Goal: Information Seeking & Learning: Learn about a topic

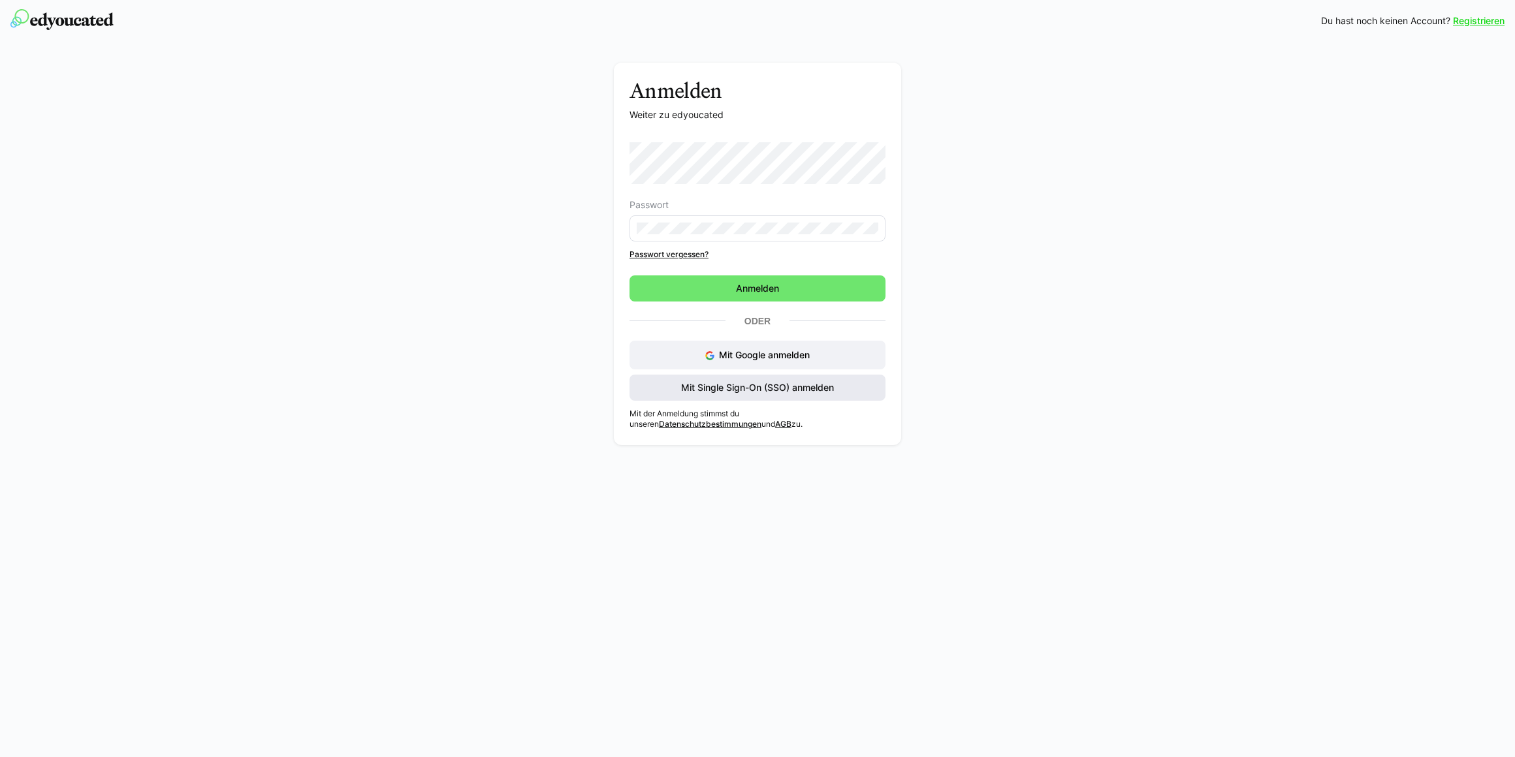
click at [785, 396] on span "Mit Single Sign-On (SSO) anmelden" at bounding box center [757, 388] width 256 height 26
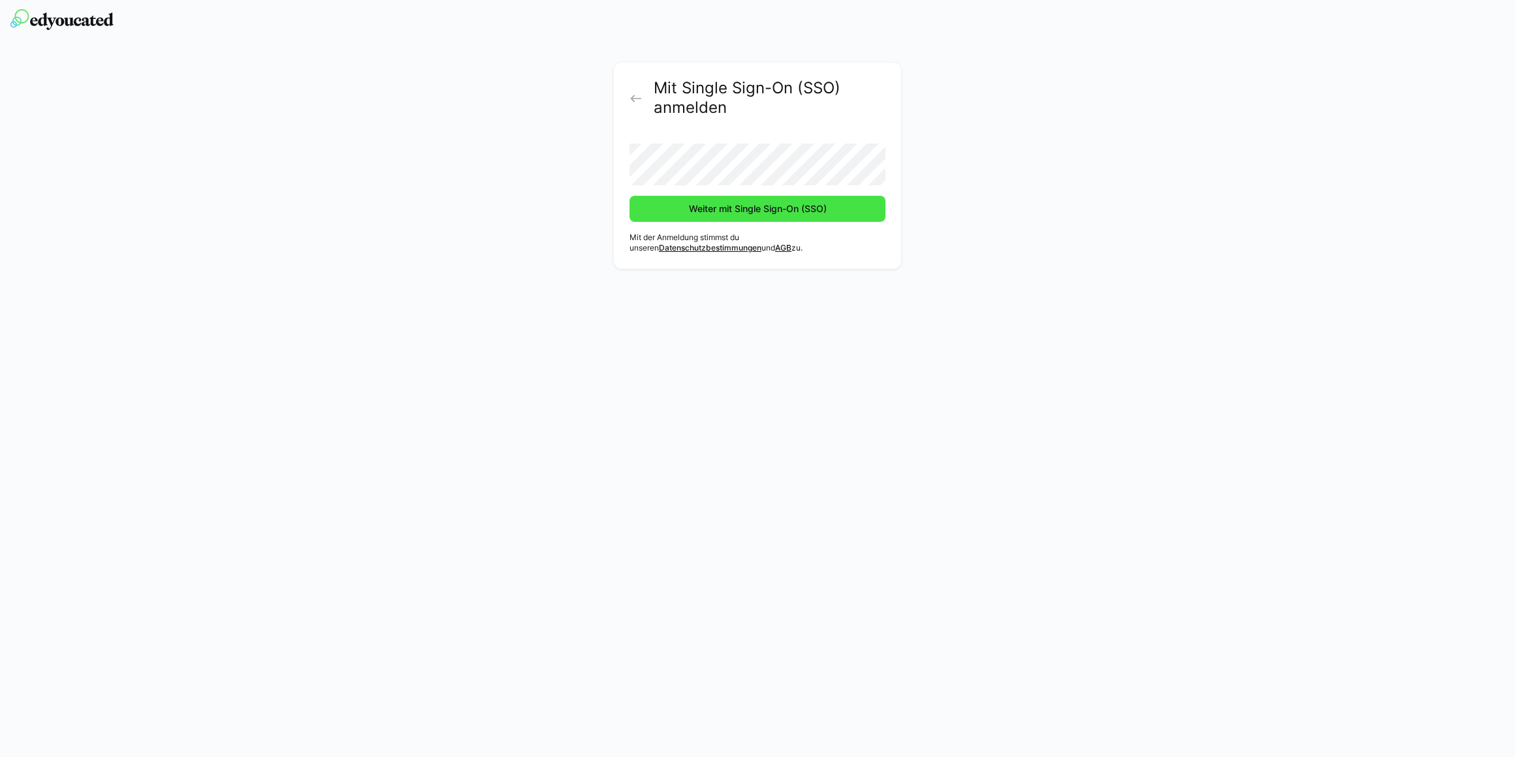
click at [711, 208] on span "Weiter mit Single Sign-On (SSO)" at bounding box center [758, 208] width 142 height 13
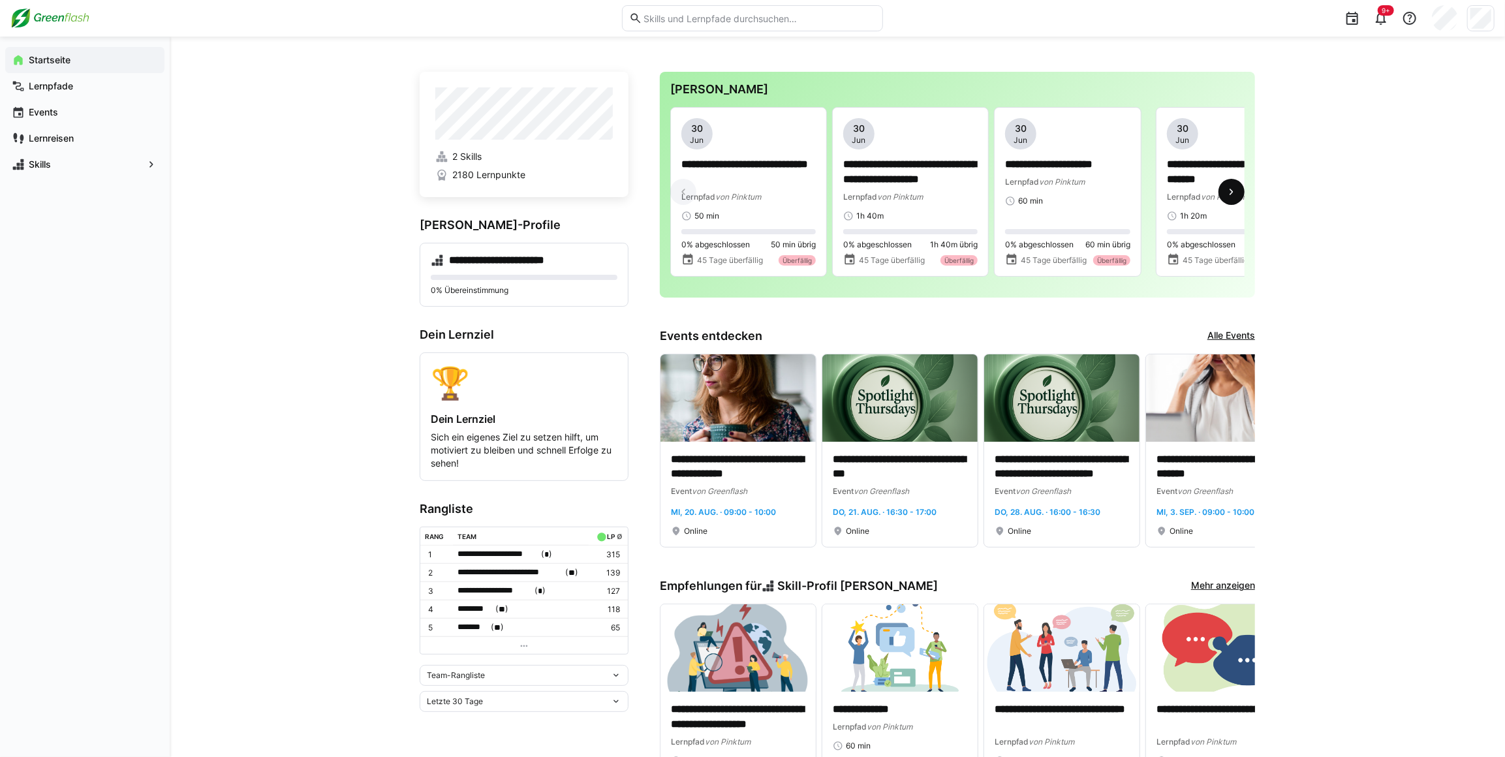
click at [1222, 198] on span at bounding box center [1232, 192] width 26 height 26
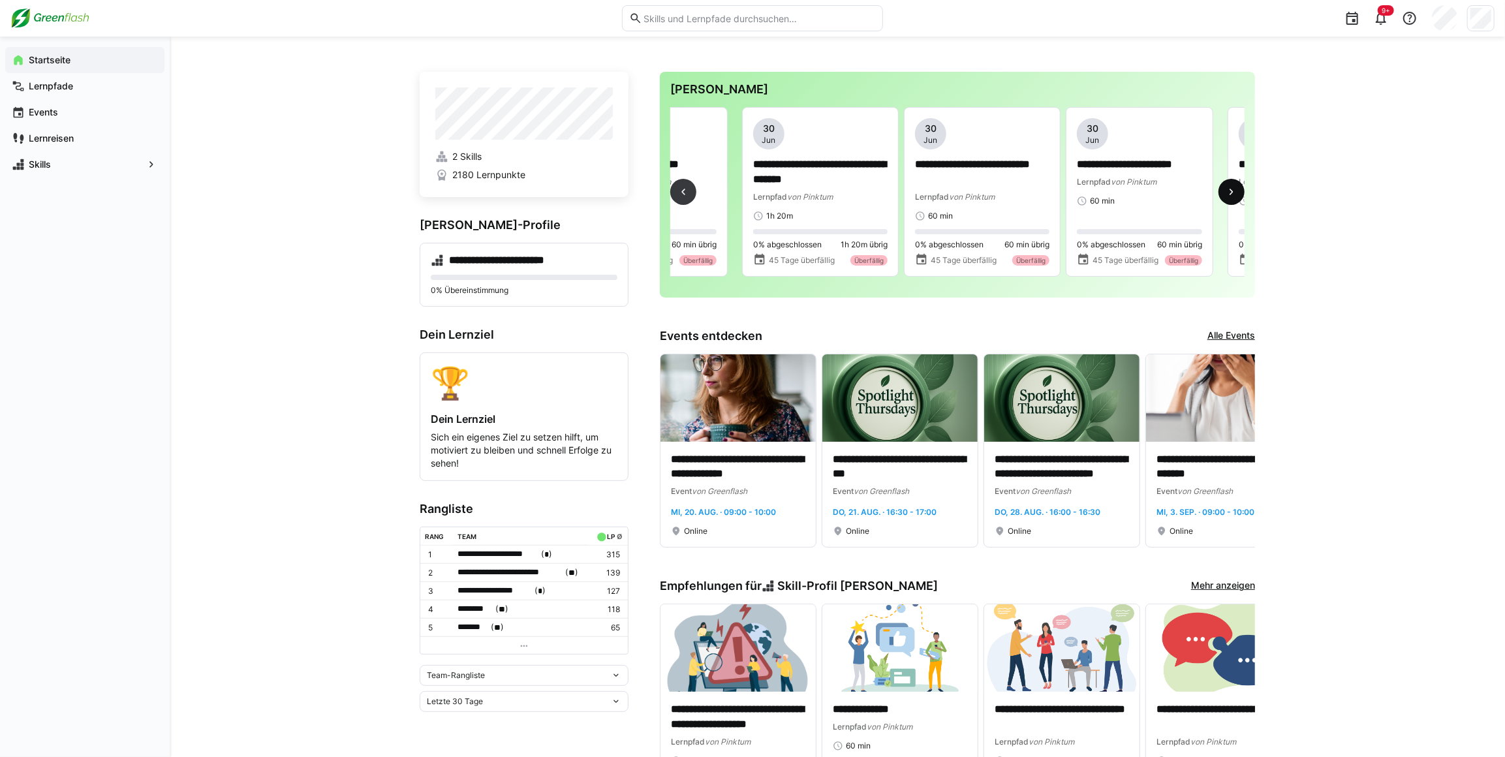
click at [1222, 198] on span at bounding box center [1232, 192] width 26 height 26
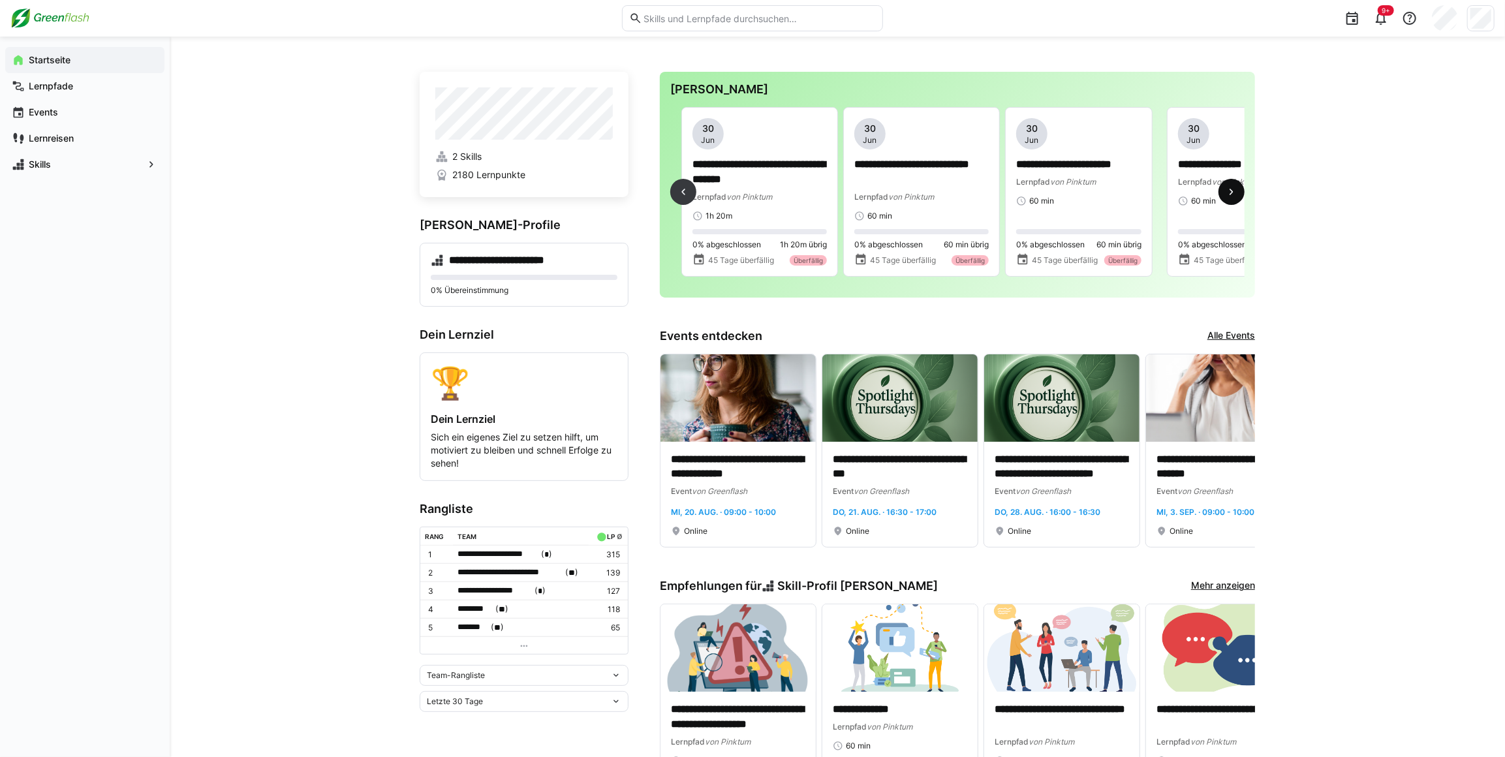
click at [1222, 198] on span at bounding box center [1232, 192] width 26 height 26
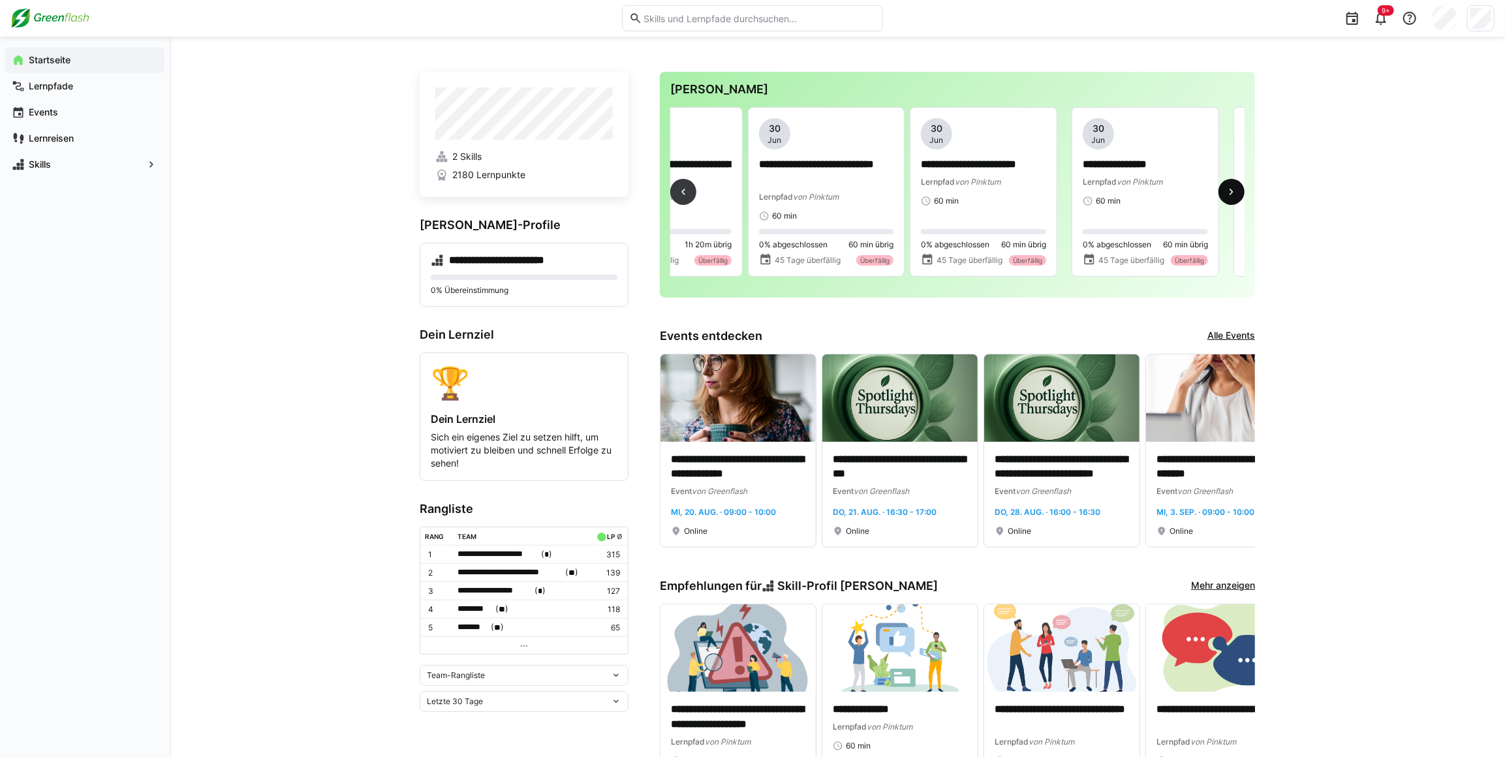
click at [1222, 198] on span at bounding box center [1232, 192] width 26 height 26
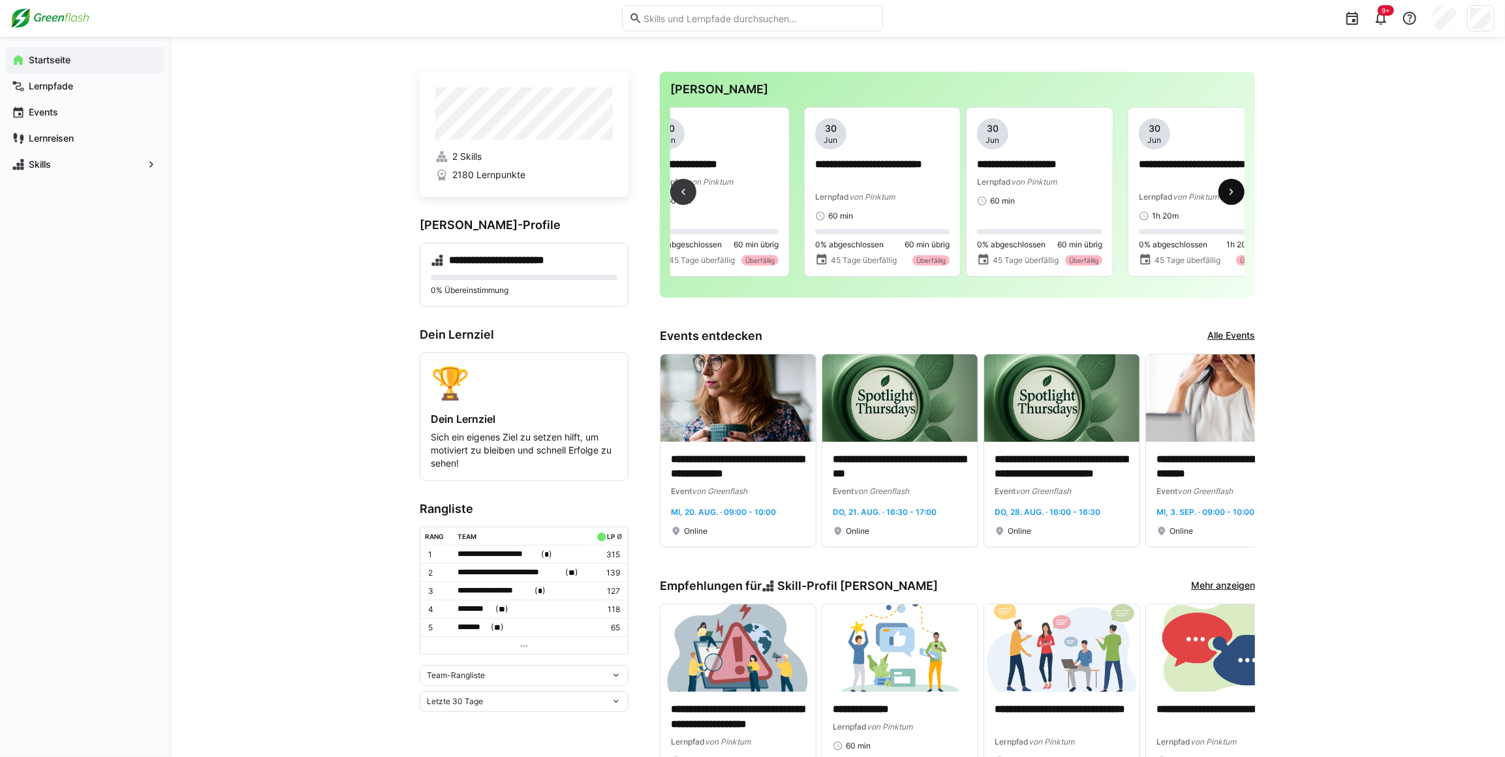
click at [1222, 198] on span at bounding box center [1232, 192] width 26 height 26
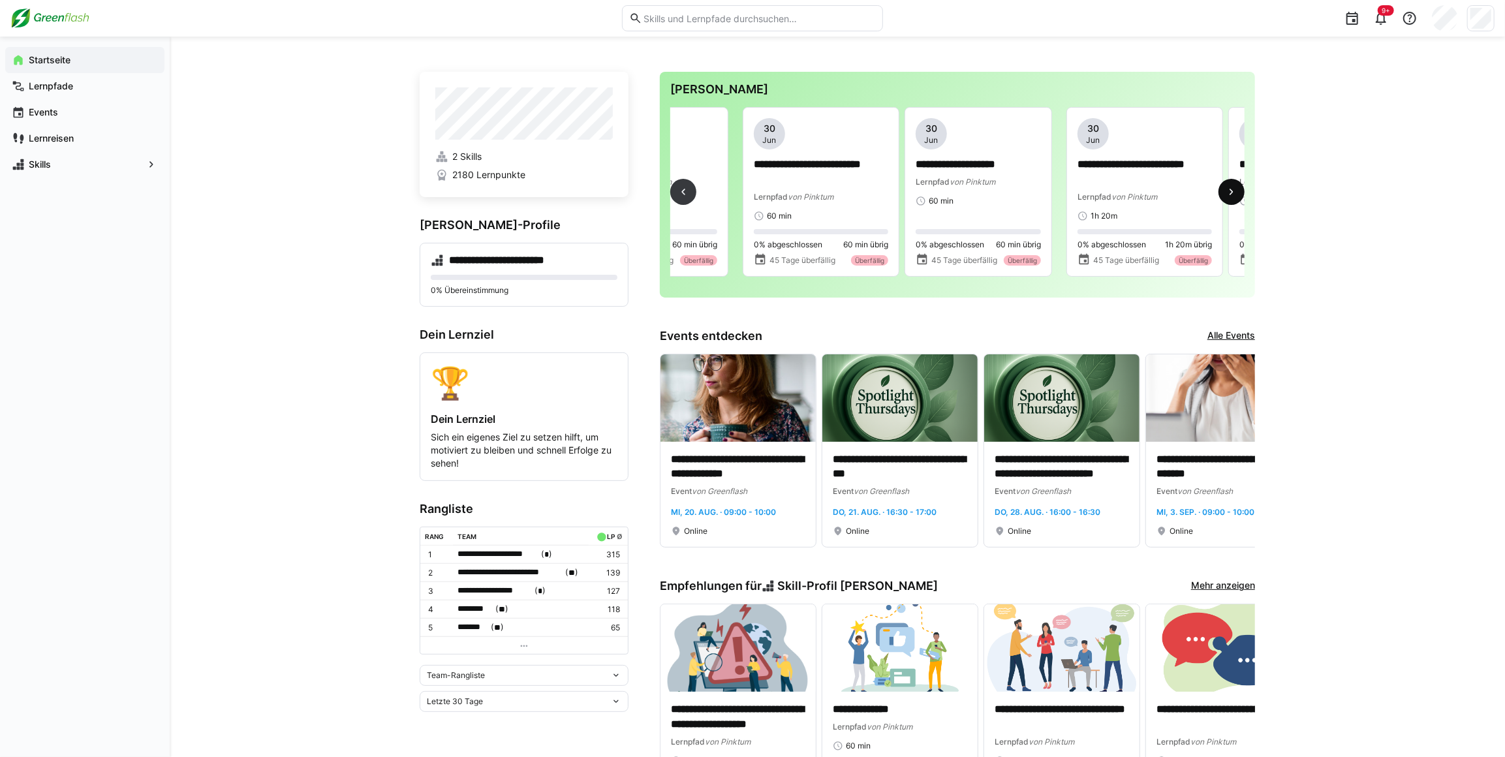
click at [1222, 198] on span at bounding box center [1232, 192] width 26 height 26
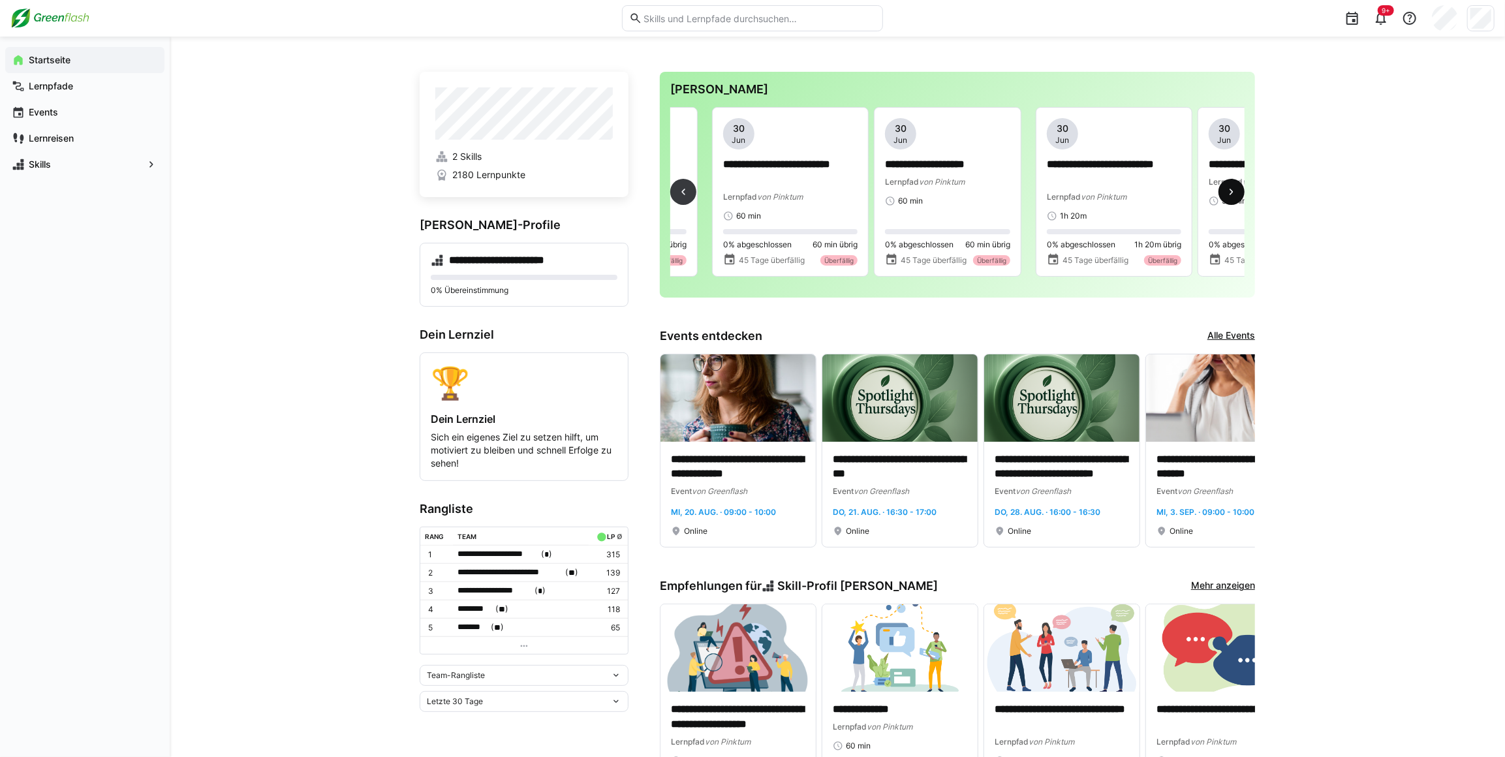
click at [1222, 198] on span at bounding box center [1232, 192] width 26 height 26
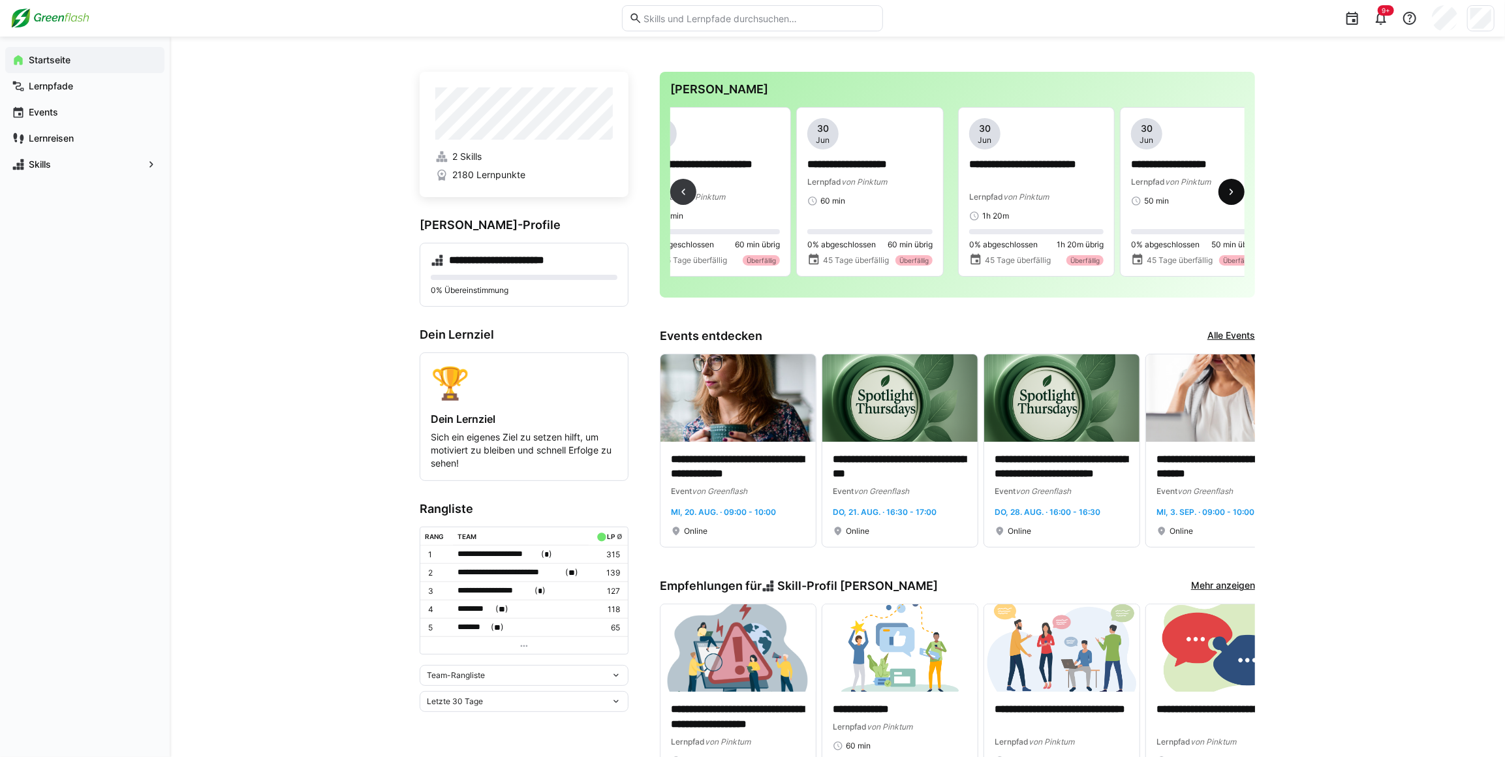
click at [1222, 198] on span at bounding box center [1232, 192] width 26 height 26
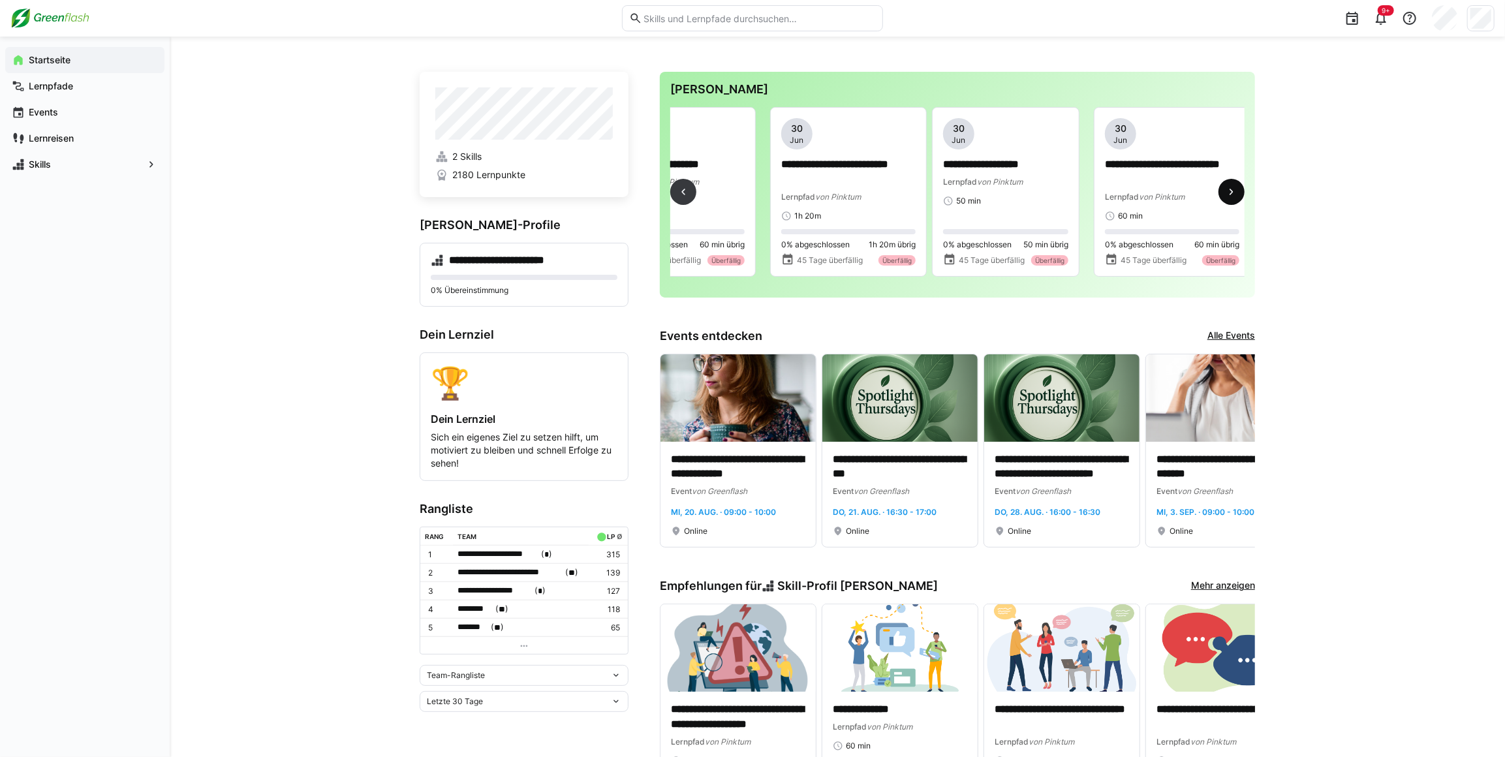
click at [1222, 198] on span at bounding box center [1232, 192] width 26 height 26
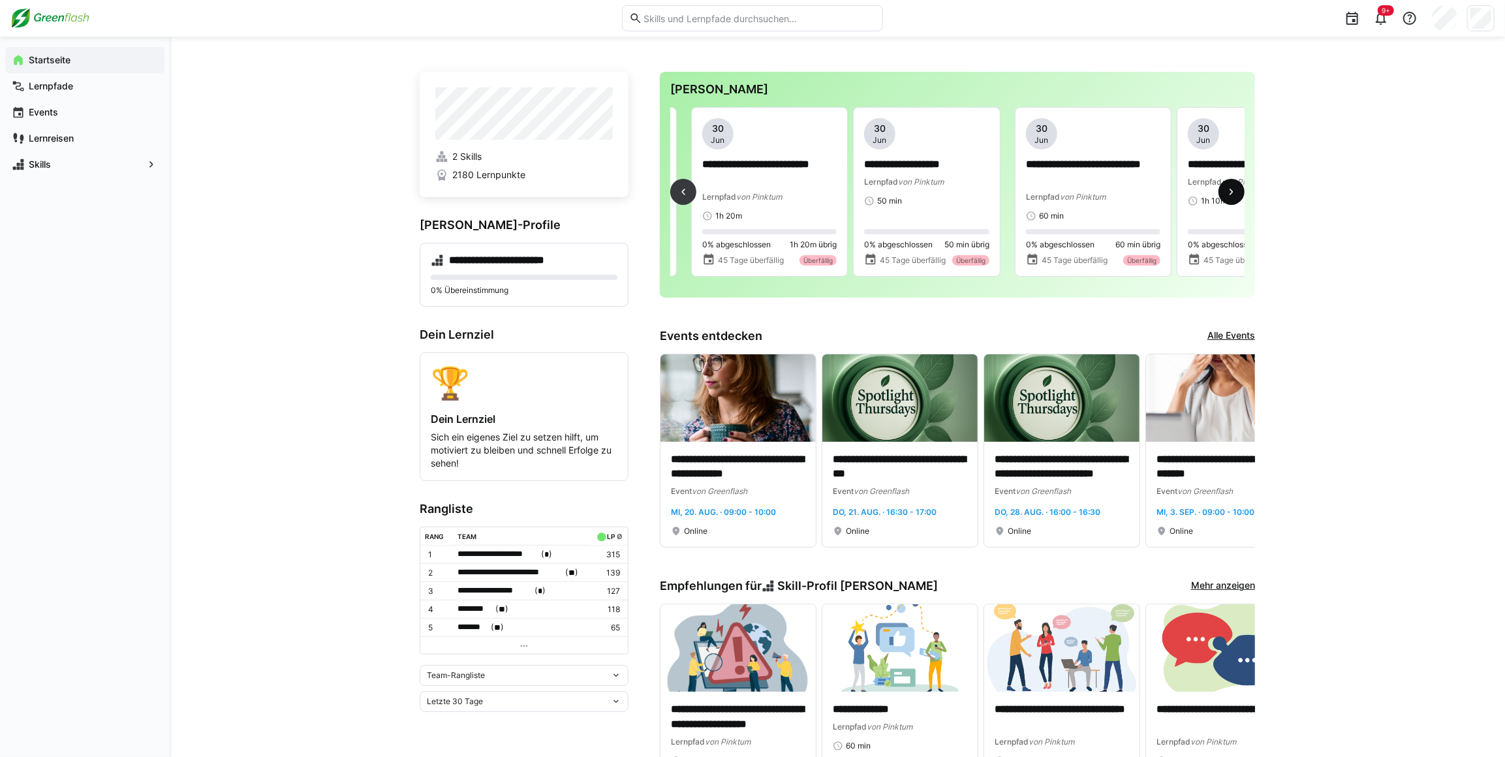
click at [1222, 198] on span at bounding box center [1232, 192] width 26 height 26
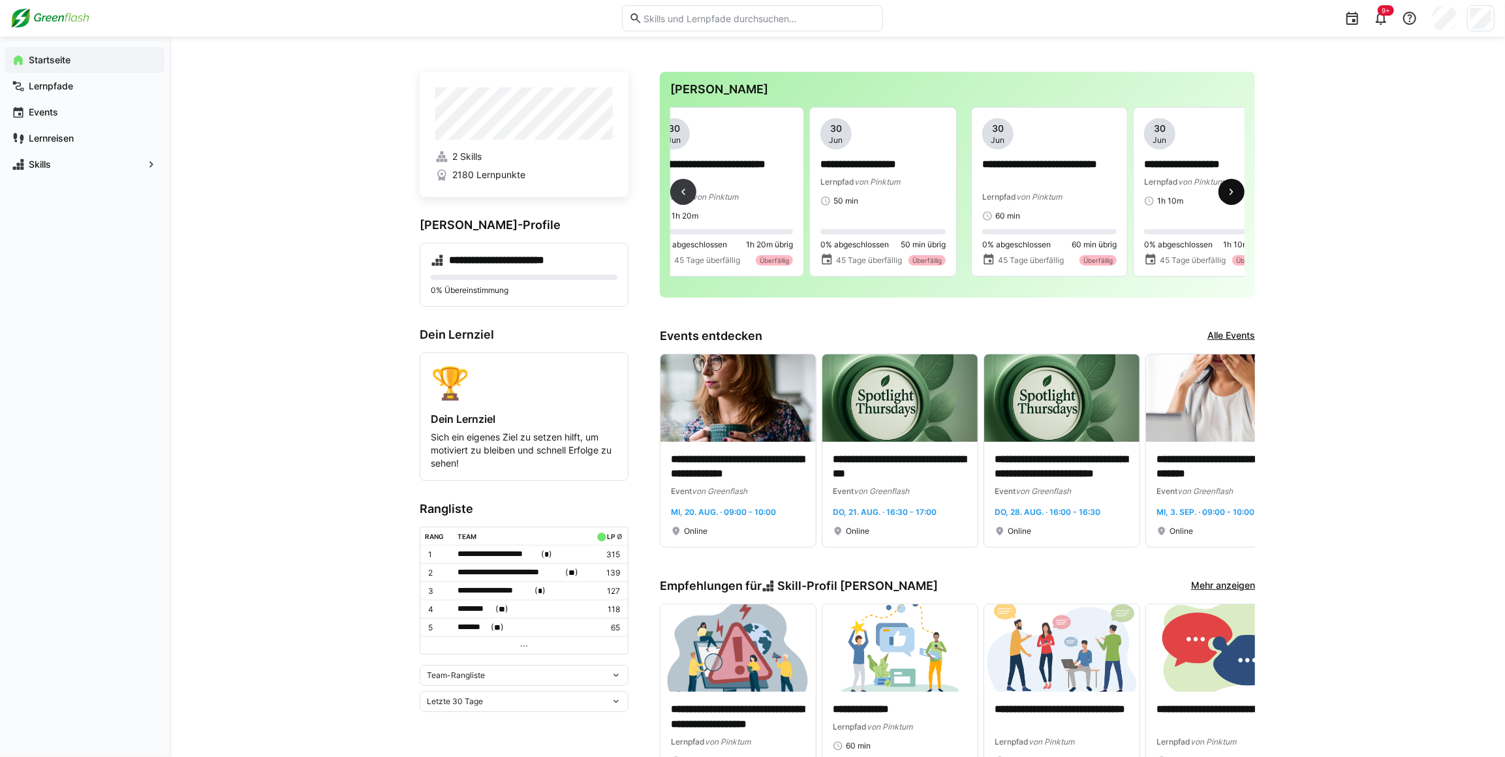
click at [1222, 198] on span at bounding box center [1232, 192] width 26 height 26
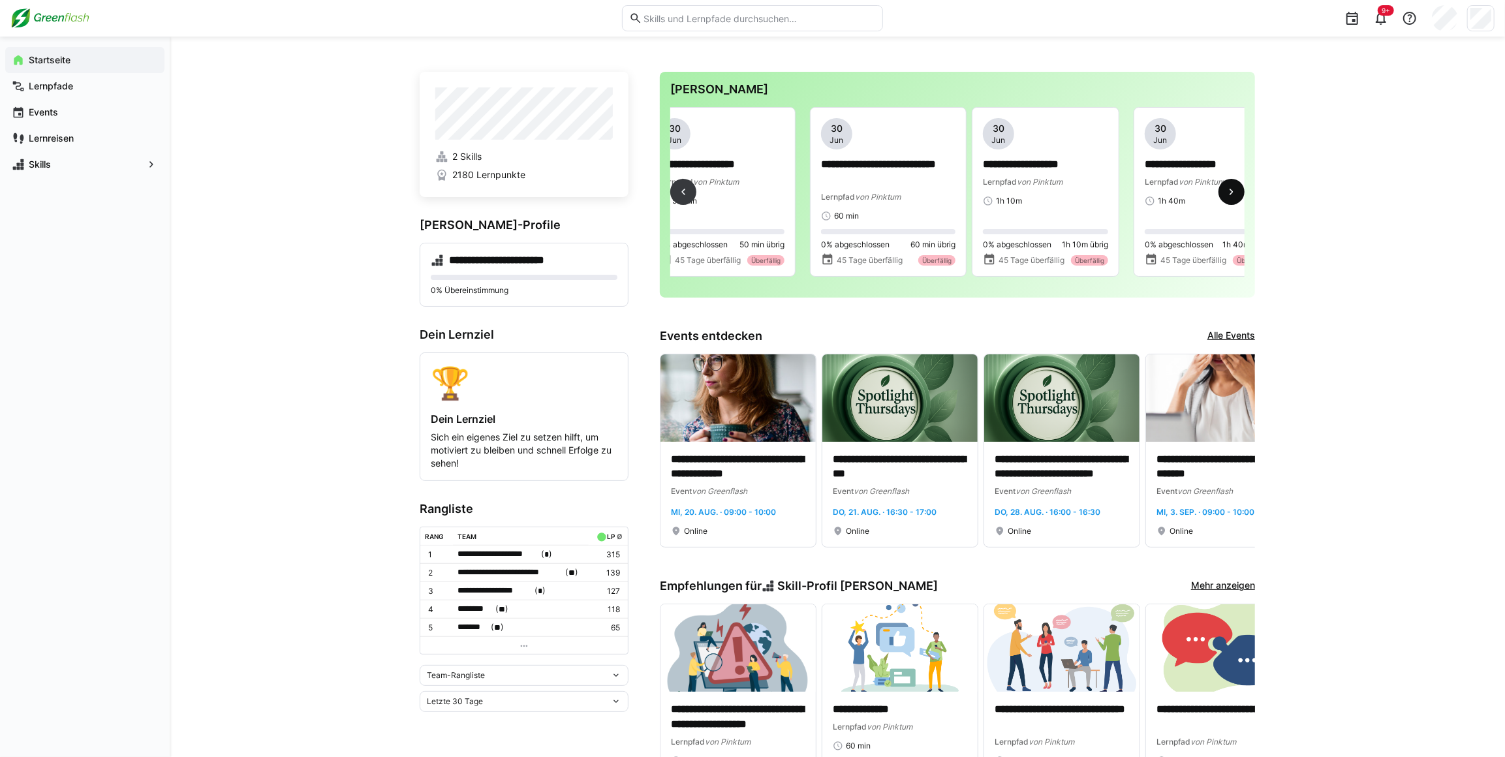
click at [1222, 198] on span at bounding box center [1232, 192] width 26 height 26
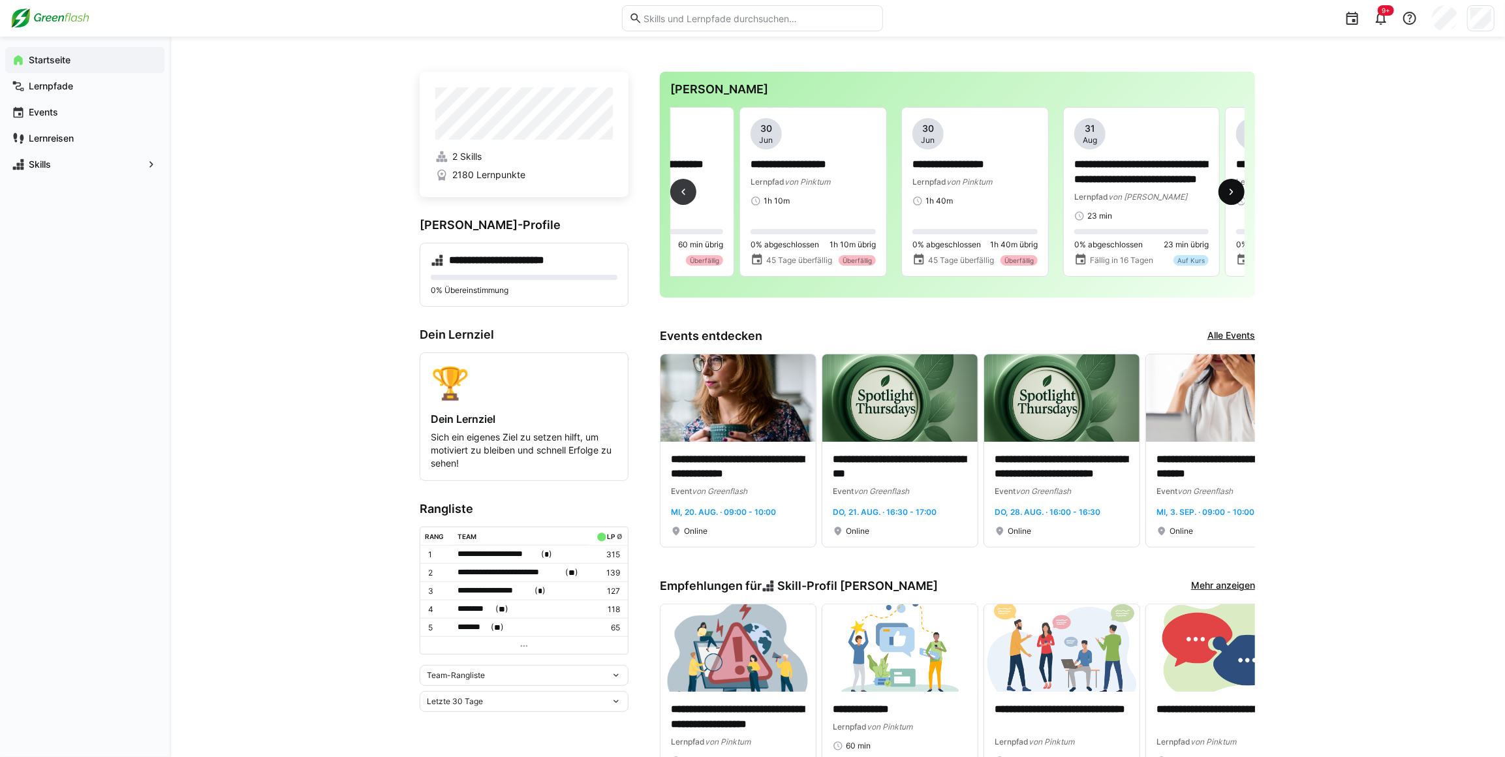
click at [1222, 198] on span at bounding box center [1232, 192] width 26 height 26
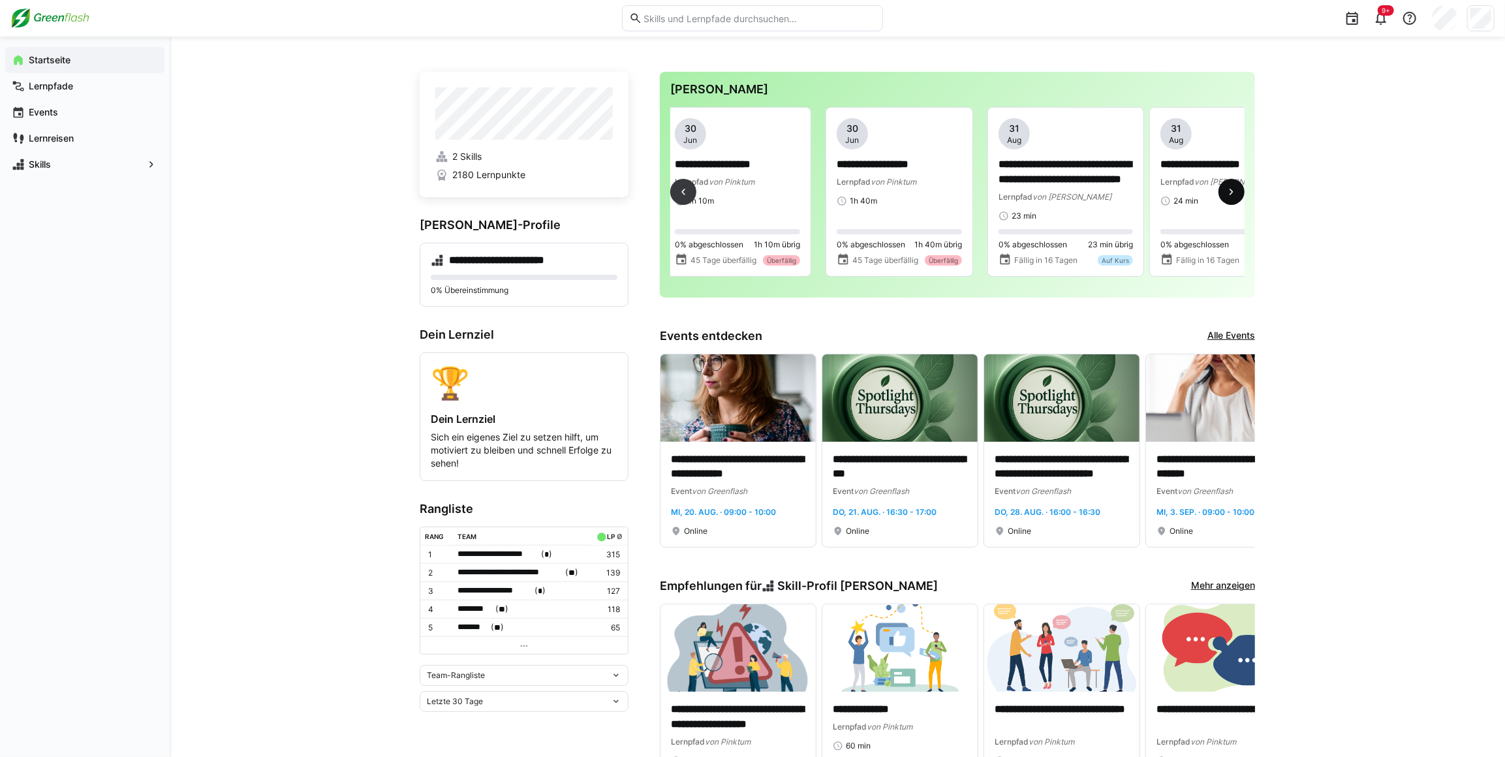
click at [1222, 198] on span at bounding box center [1232, 192] width 26 height 26
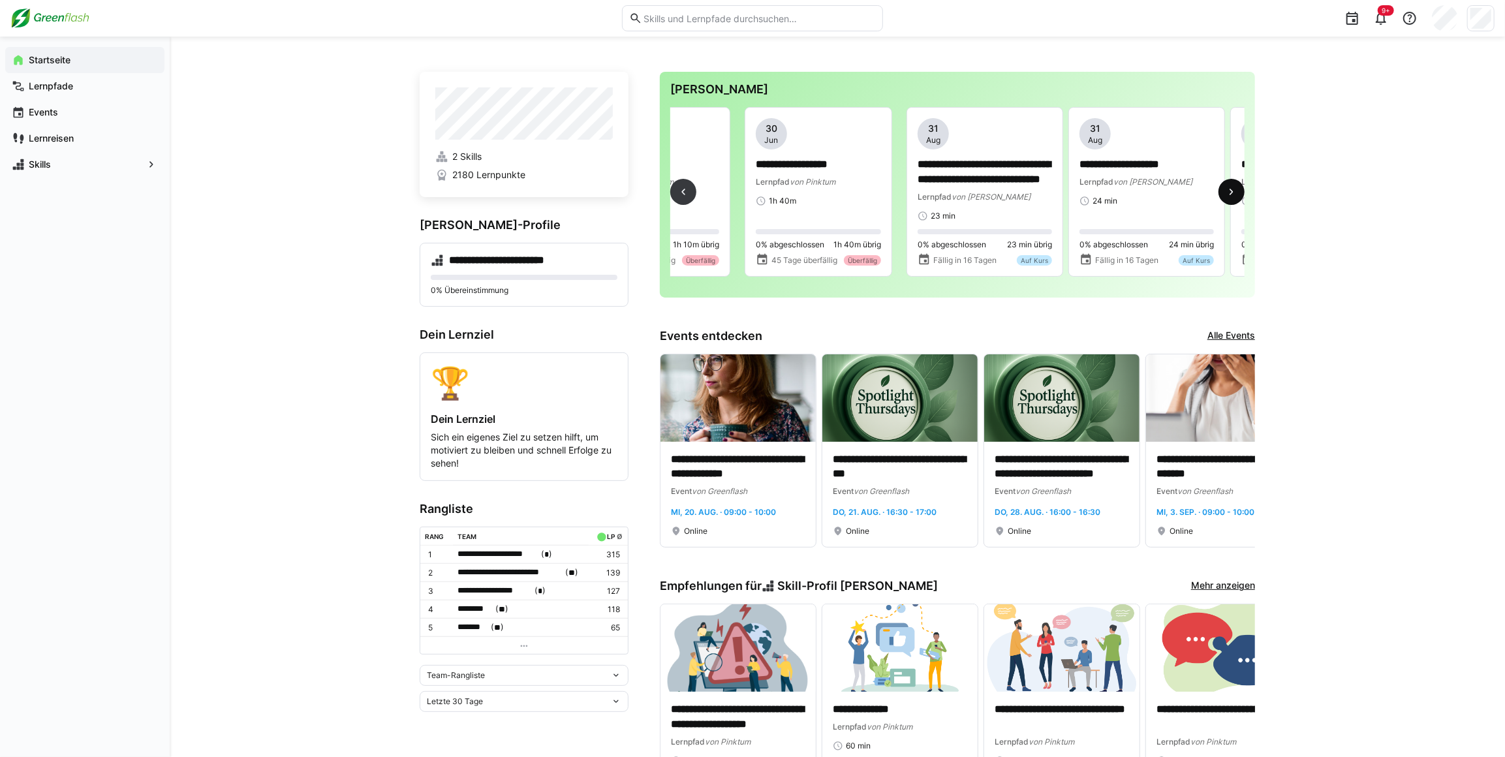
click at [1222, 198] on span at bounding box center [1232, 192] width 26 height 26
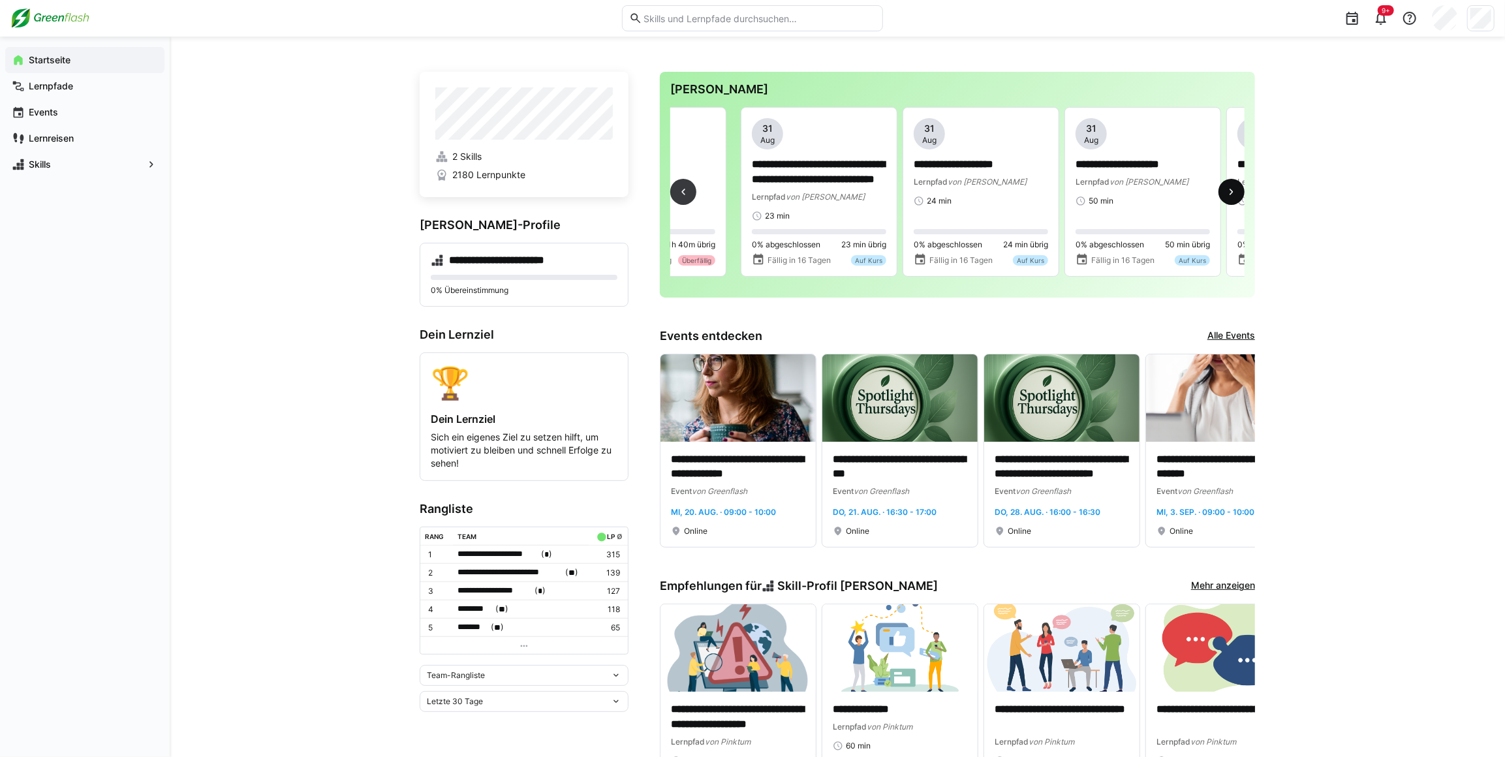
click at [1222, 198] on span at bounding box center [1232, 192] width 26 height 26
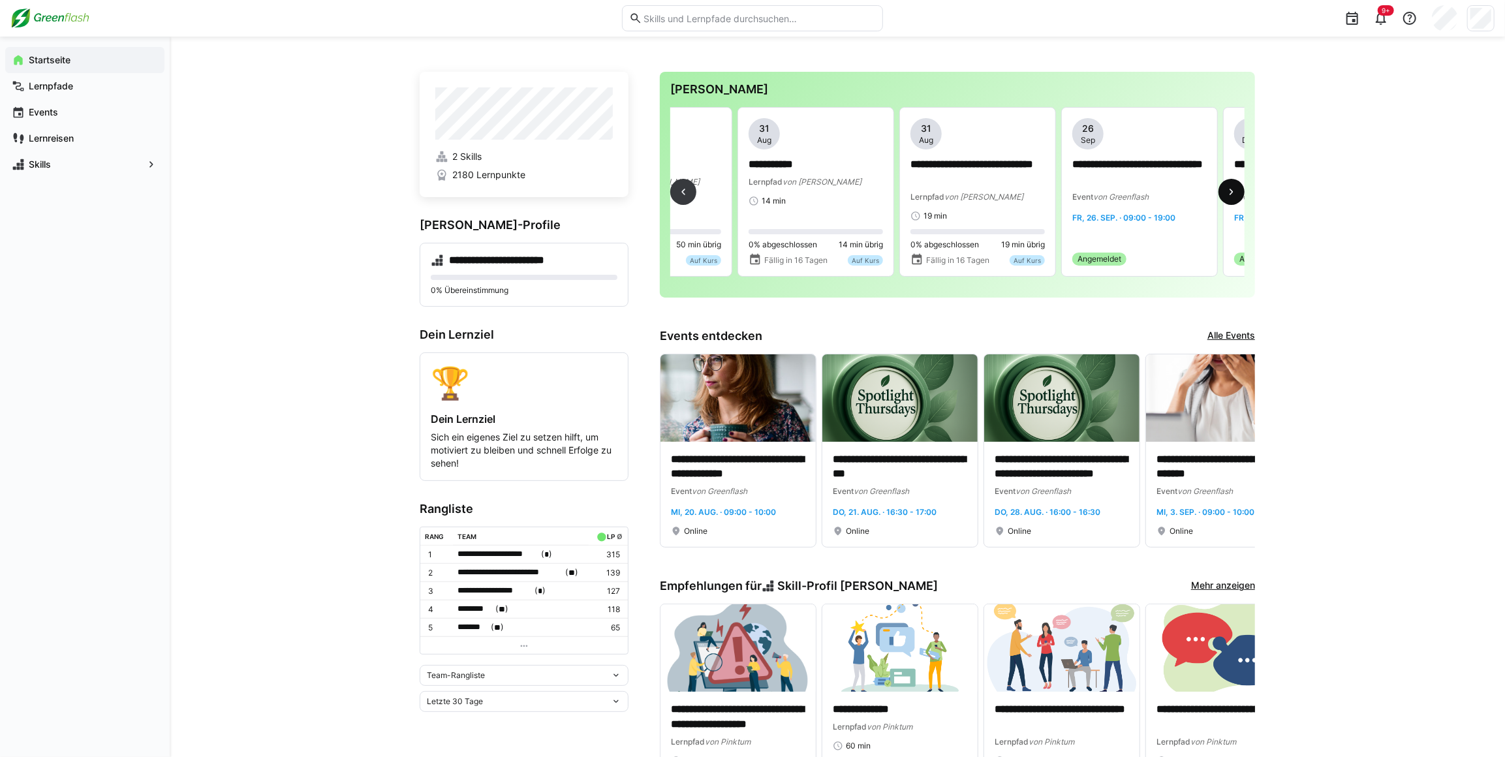
scroll to position [0, 2752]
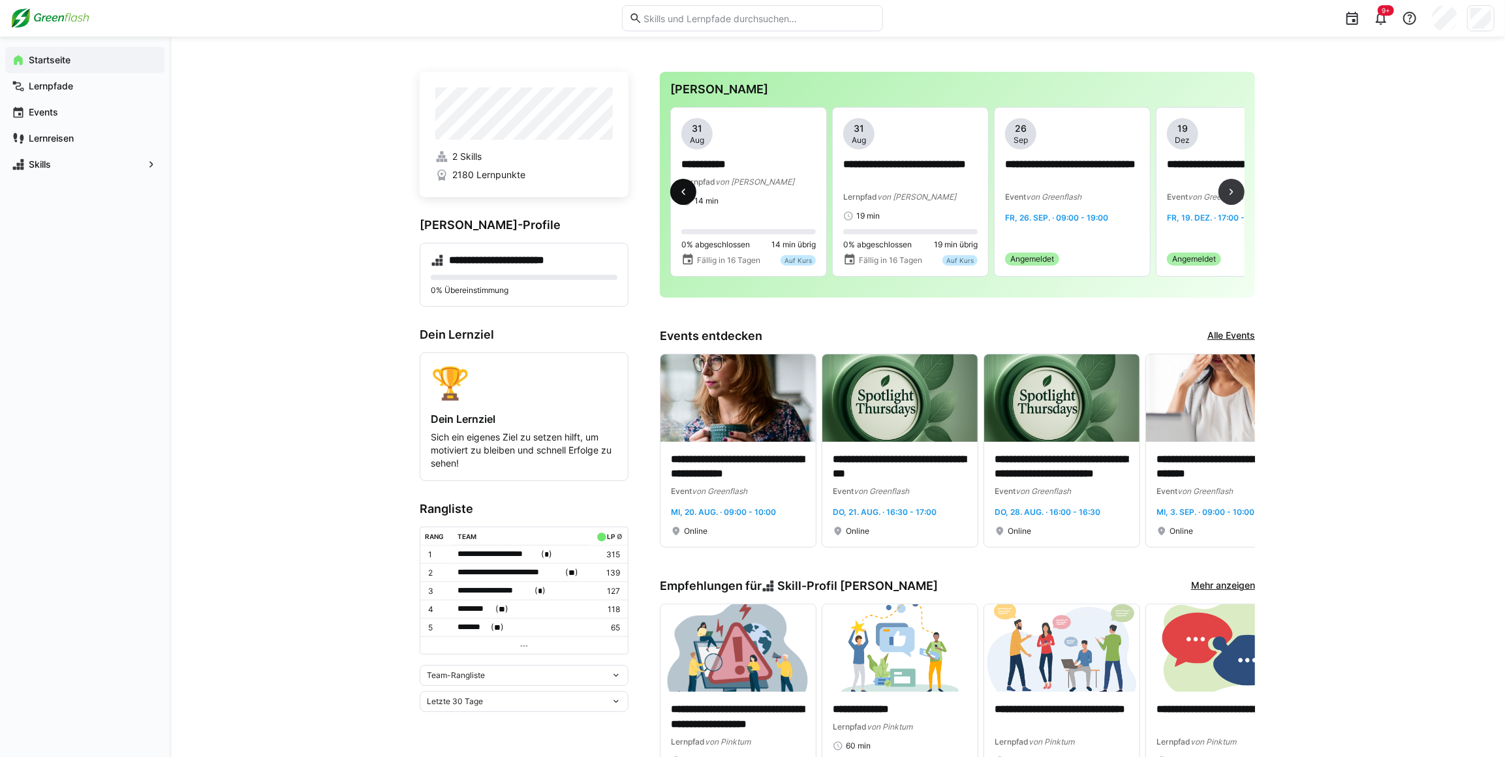
click at [689, 198] on eds-icon at bounding box center [683, 191] width 13 height 13
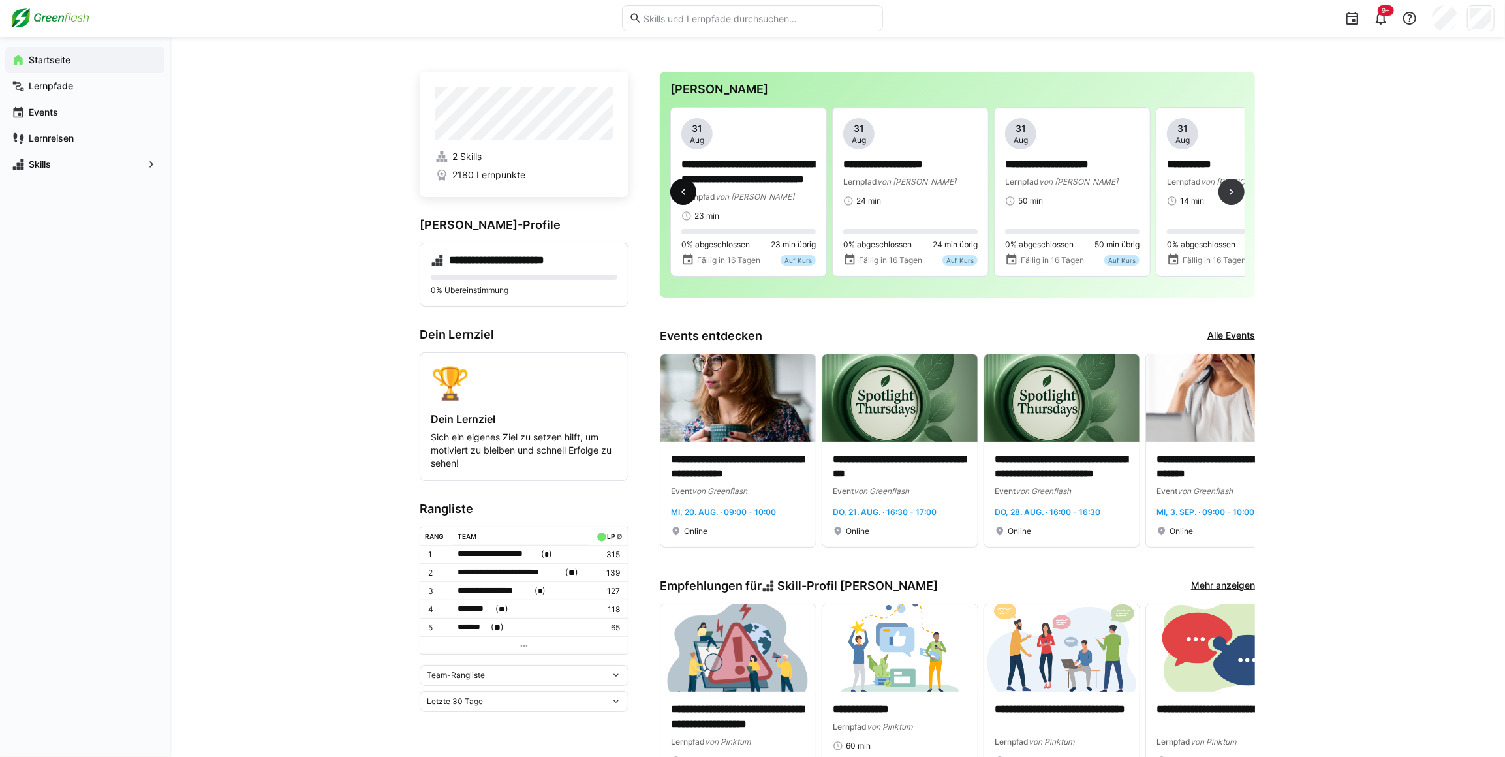
scroll to position [0, 2266]
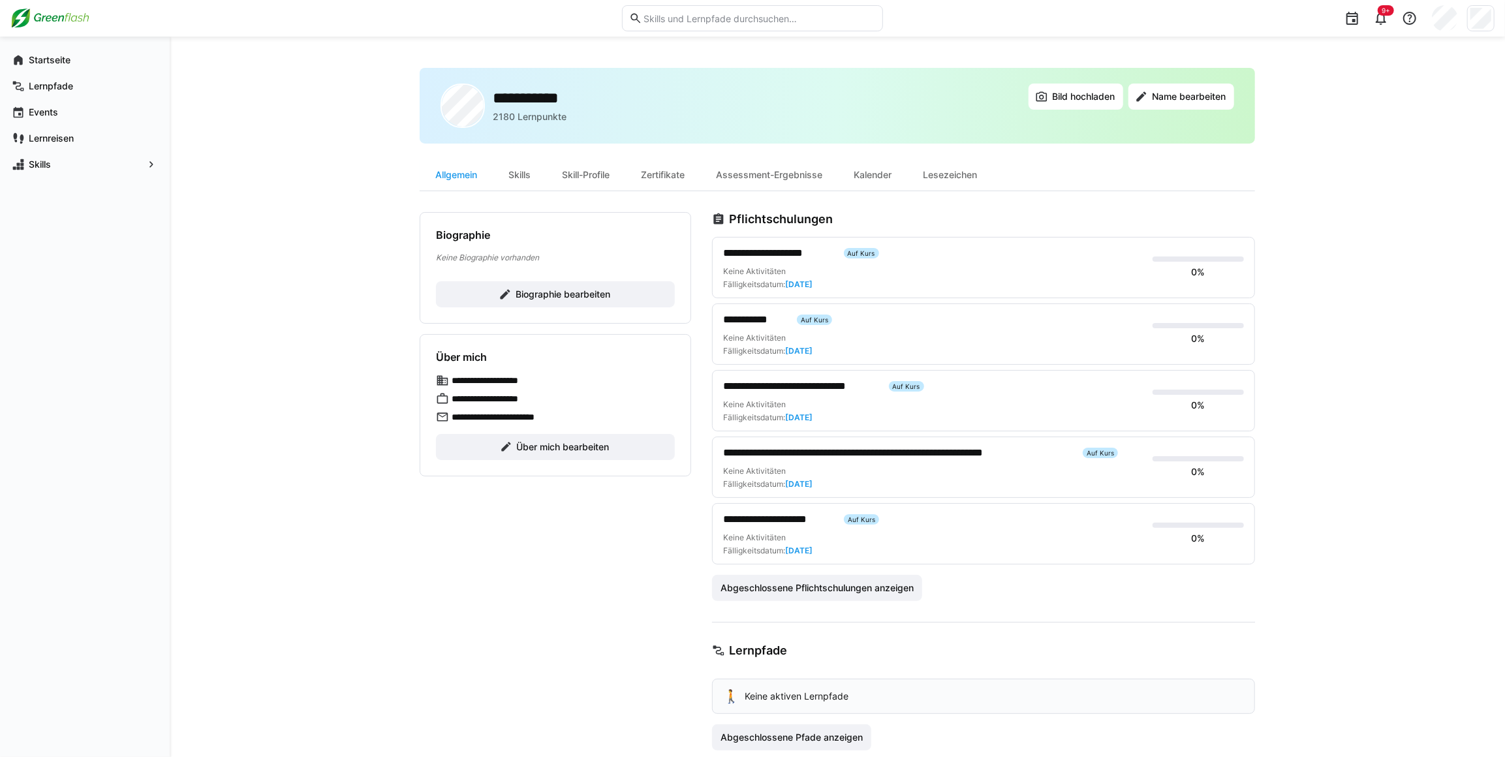
click at [774, 249] on span "**********" at bounding box center [778, 253] width 110 height 16
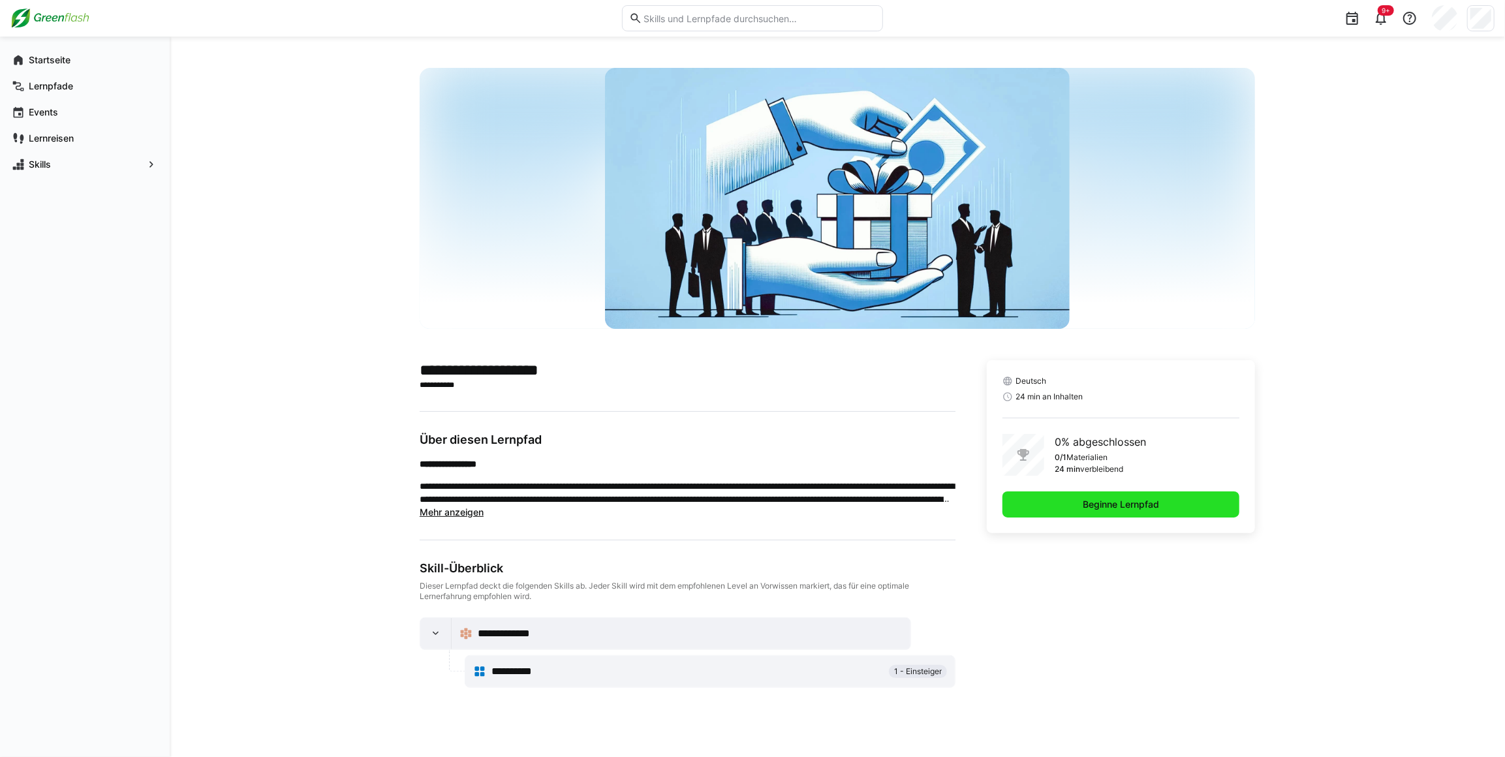
click at [1086, 503] on span "Beginne Lernpfad" at bounding box center [1121, 504] width 80 height 13
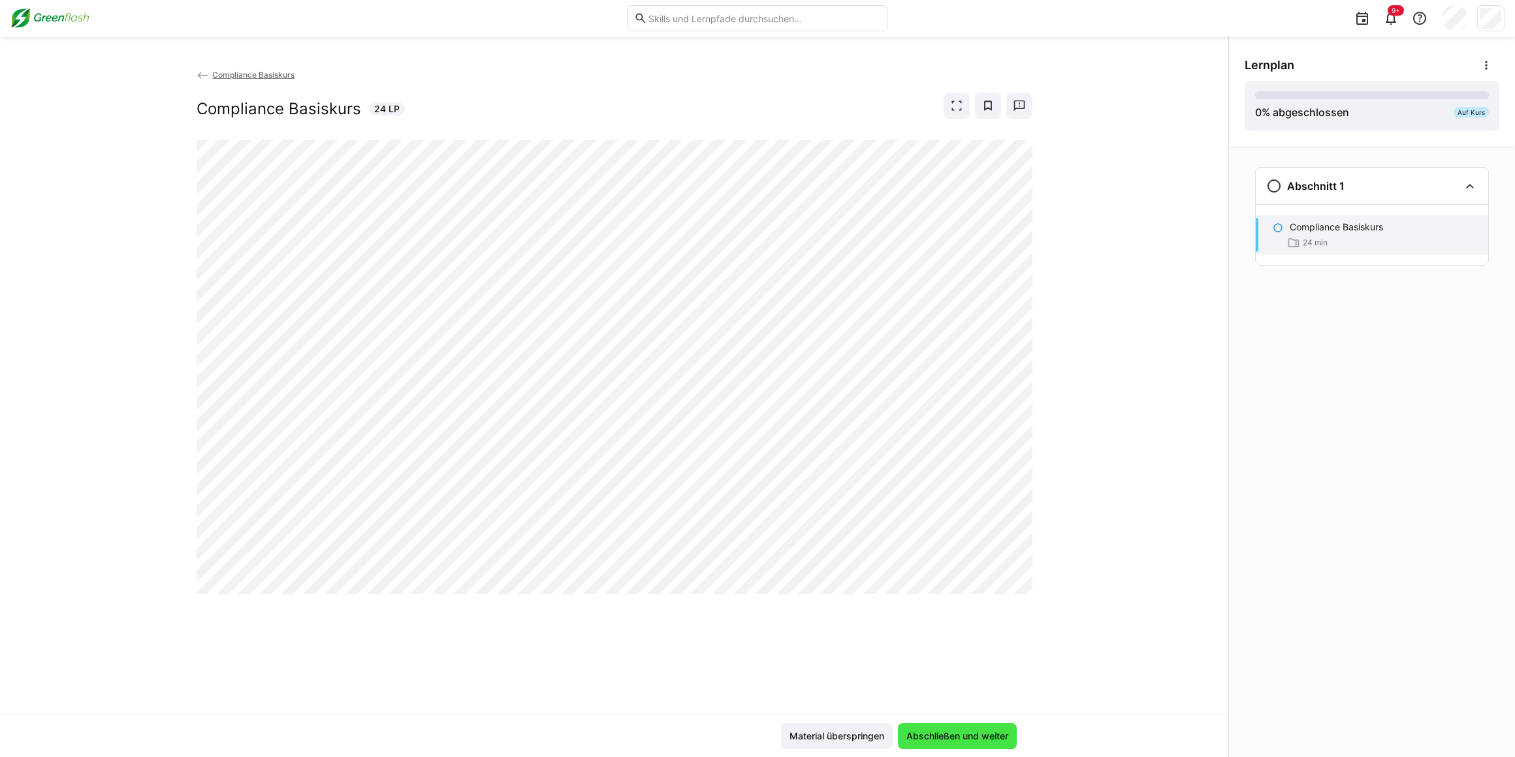
click at [954, 737] on span "Abschließen und weiter" at bounding box center [957, 736] width 106 height 13
click at [593, 685] on div "Compliance Basiskurs Compliance Basiskurs 24 LP" at bounding box center [614, 391] width 1228 height 647
click at [988, 731] on span "Abschließen und weiter" at bounding box center [957, 736] width 106 height 13
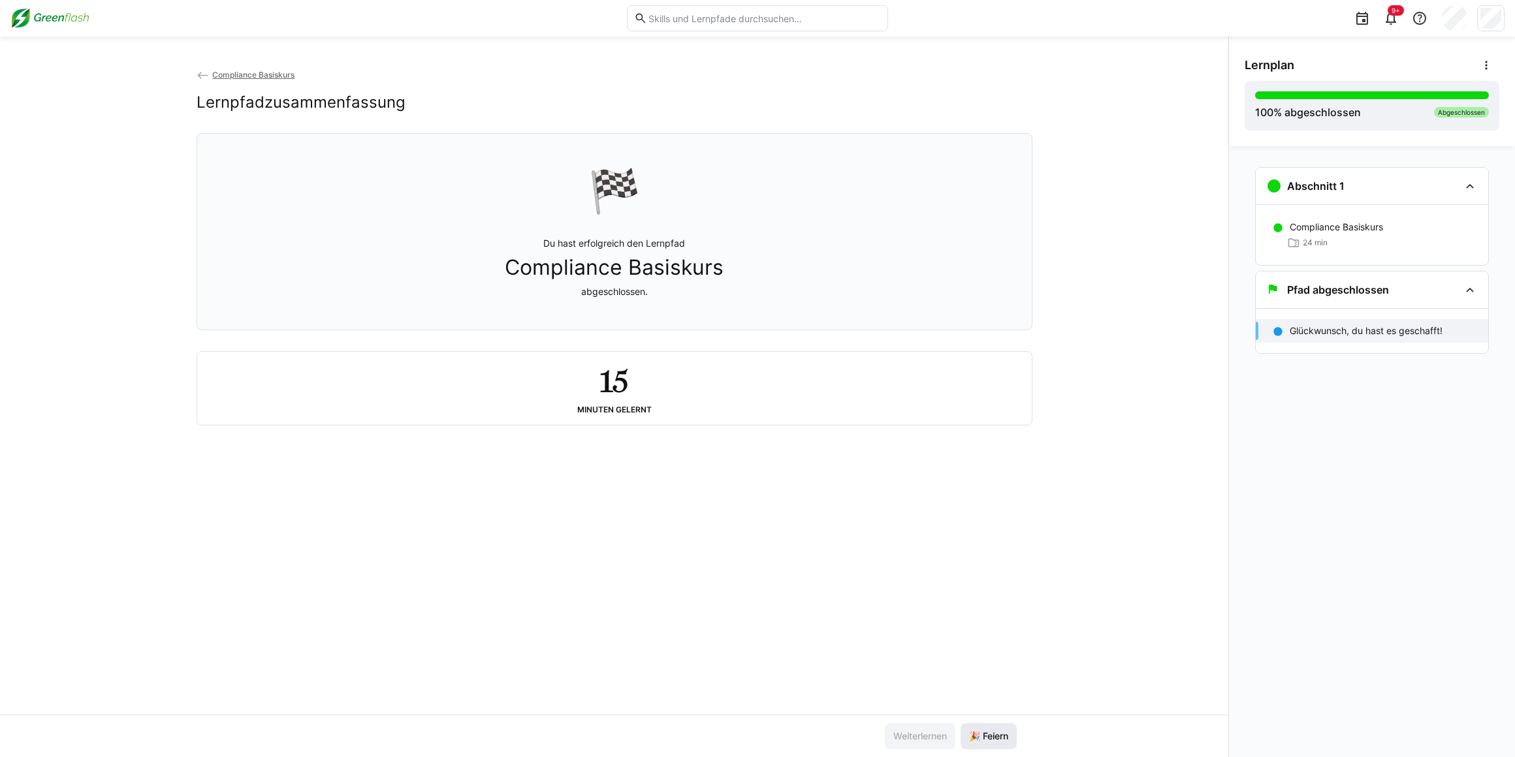
click at [987, 734] on span "🎉 Feiern" at bounding box center [988, 736] width 43 height 13
click at [230, 76] on span "Compliance Basiskurs" at bounding box center [253, 75] width 82 height 10
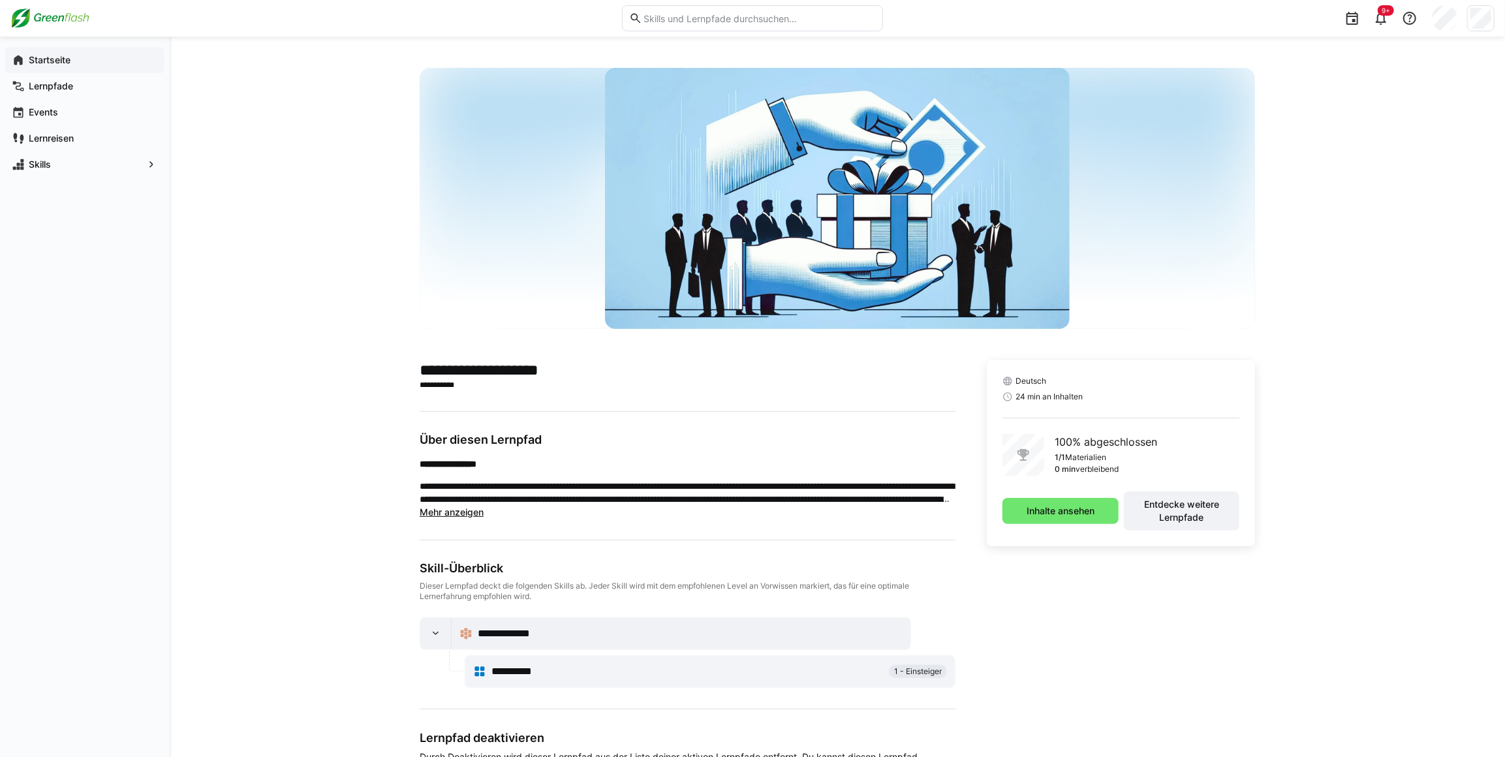
click at [59, 65] on span "Startseite" at bounding box center [92, 60] width 131 height 13
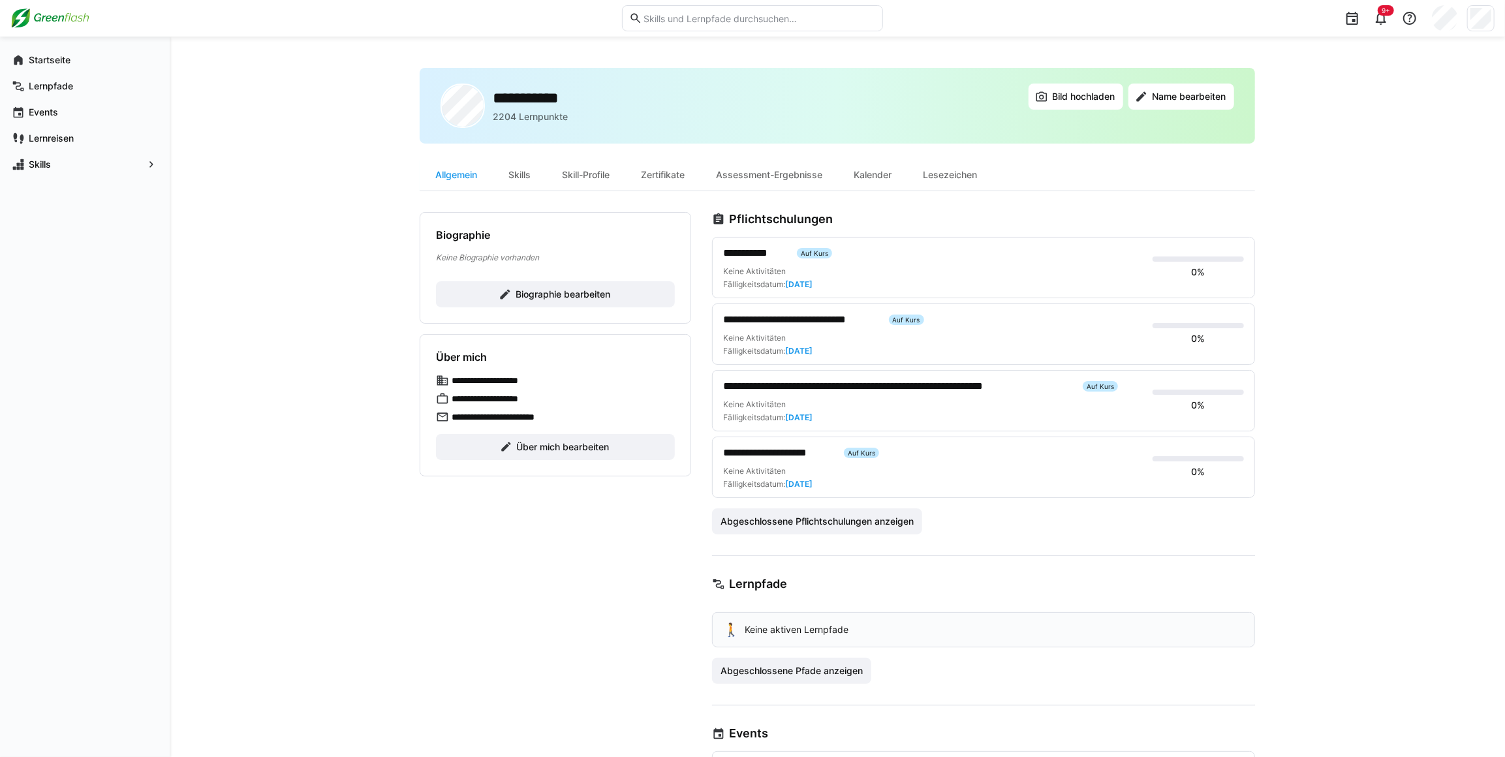
click at [743, 253] on span "**********" at bounding box center [754, 253] width 63 height 16
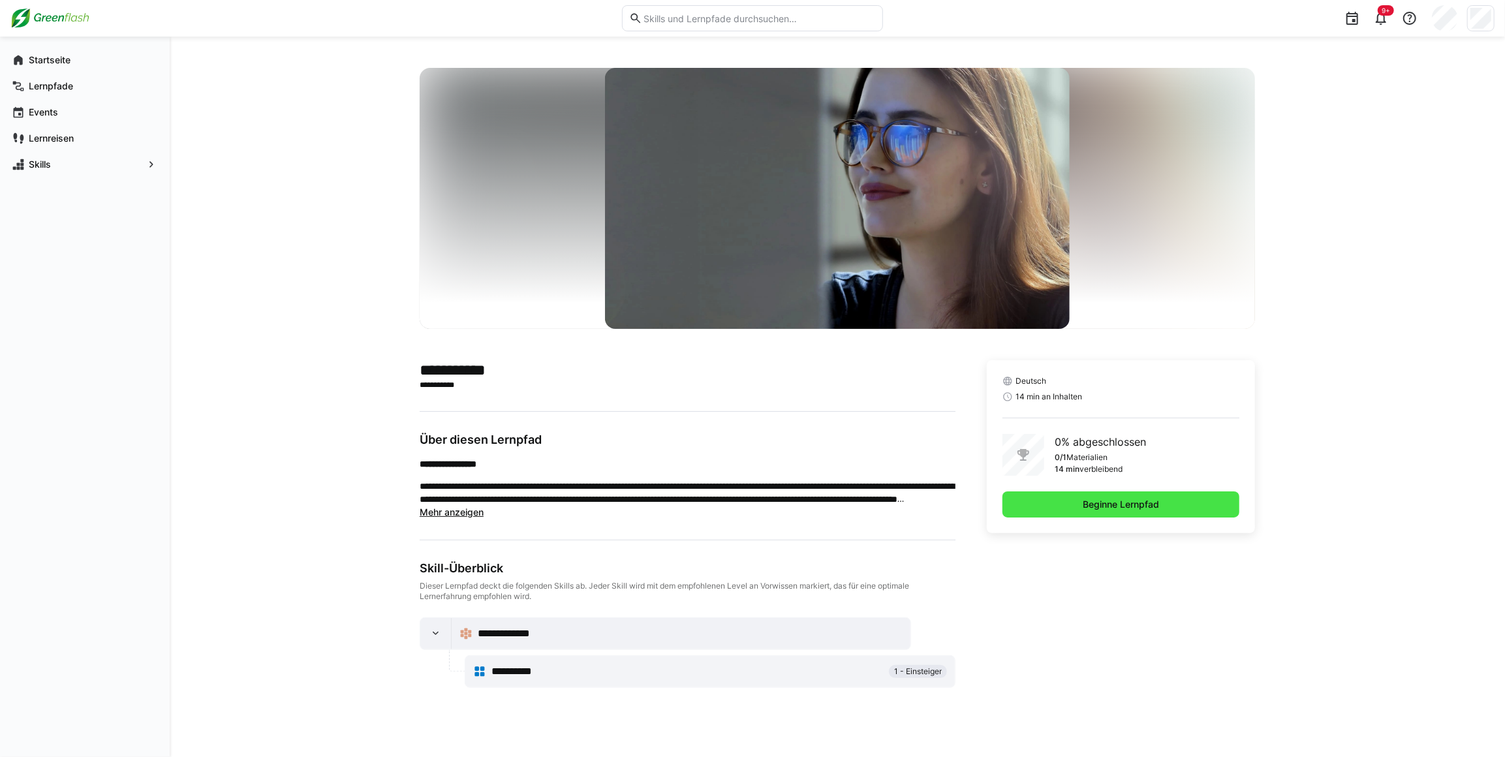
click at [1062, 496] on span "Beginne Lernpfad" at bounding box center [1121, 505] width 237 height 26
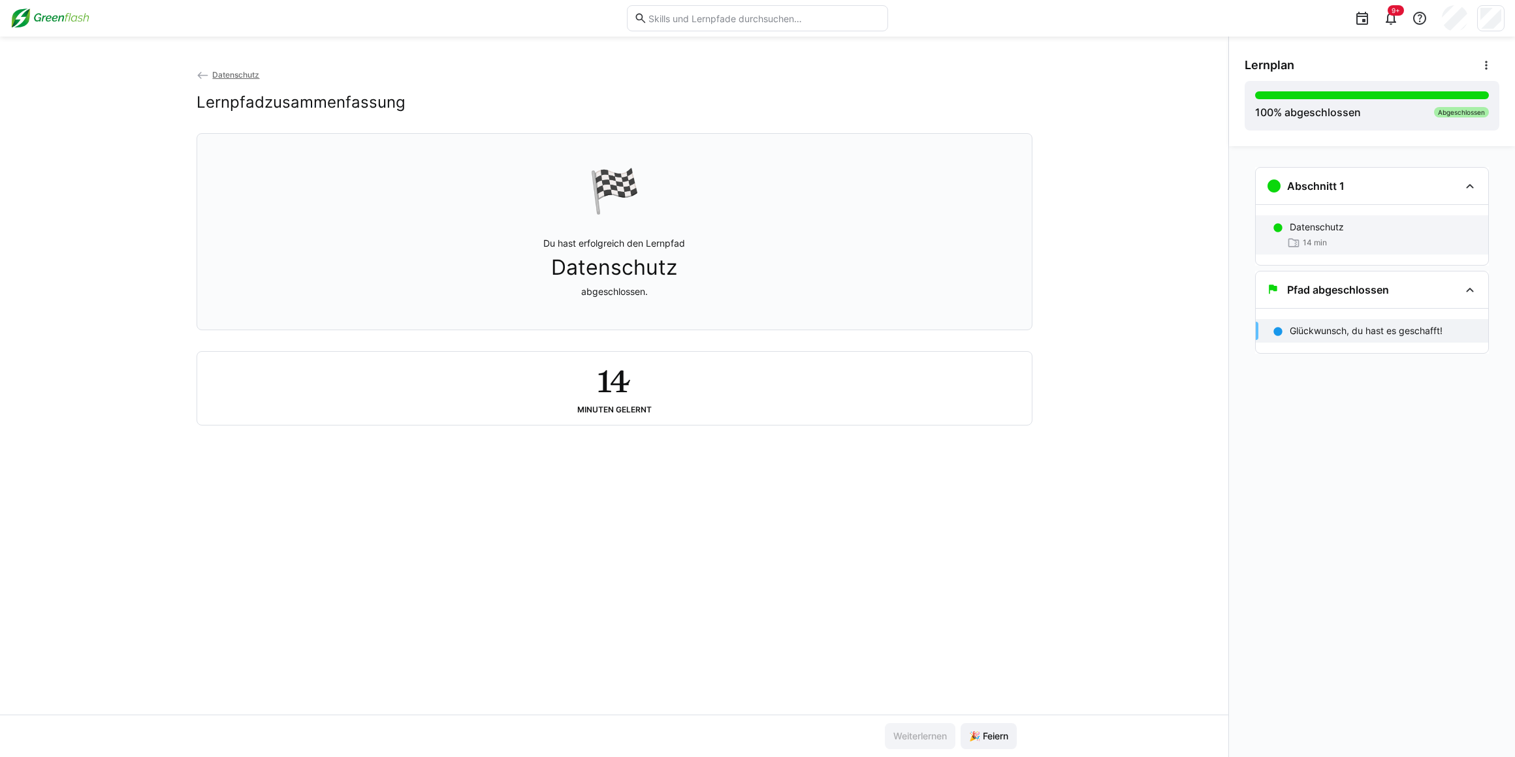
click at [1417, 234] on div "Datenschutz 14 min" at bounding box center [1371, 234] width 232 height 39
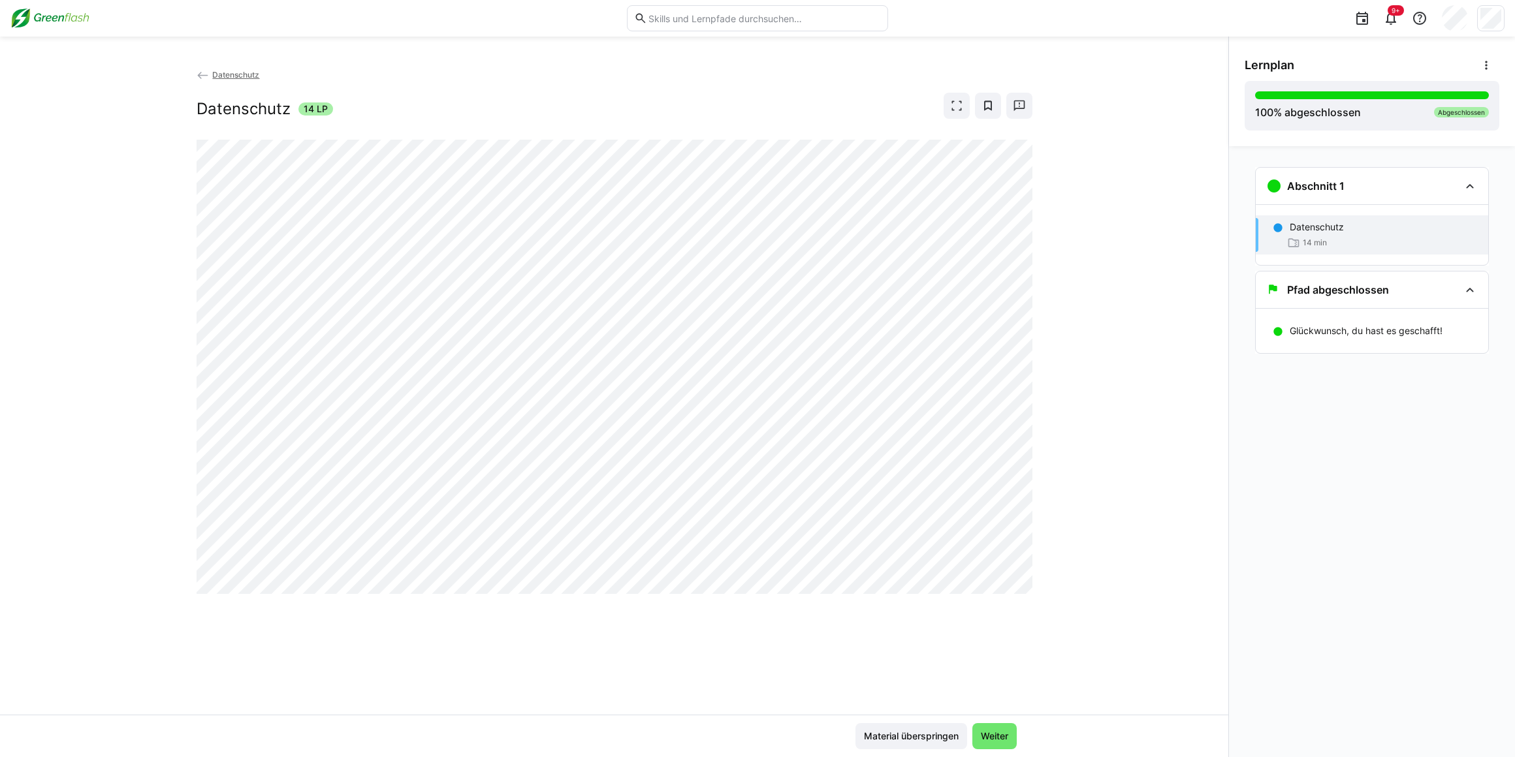
click at [228, 73] on span "Datenschutz" at bounding box center [235, 75] width 47 height 10
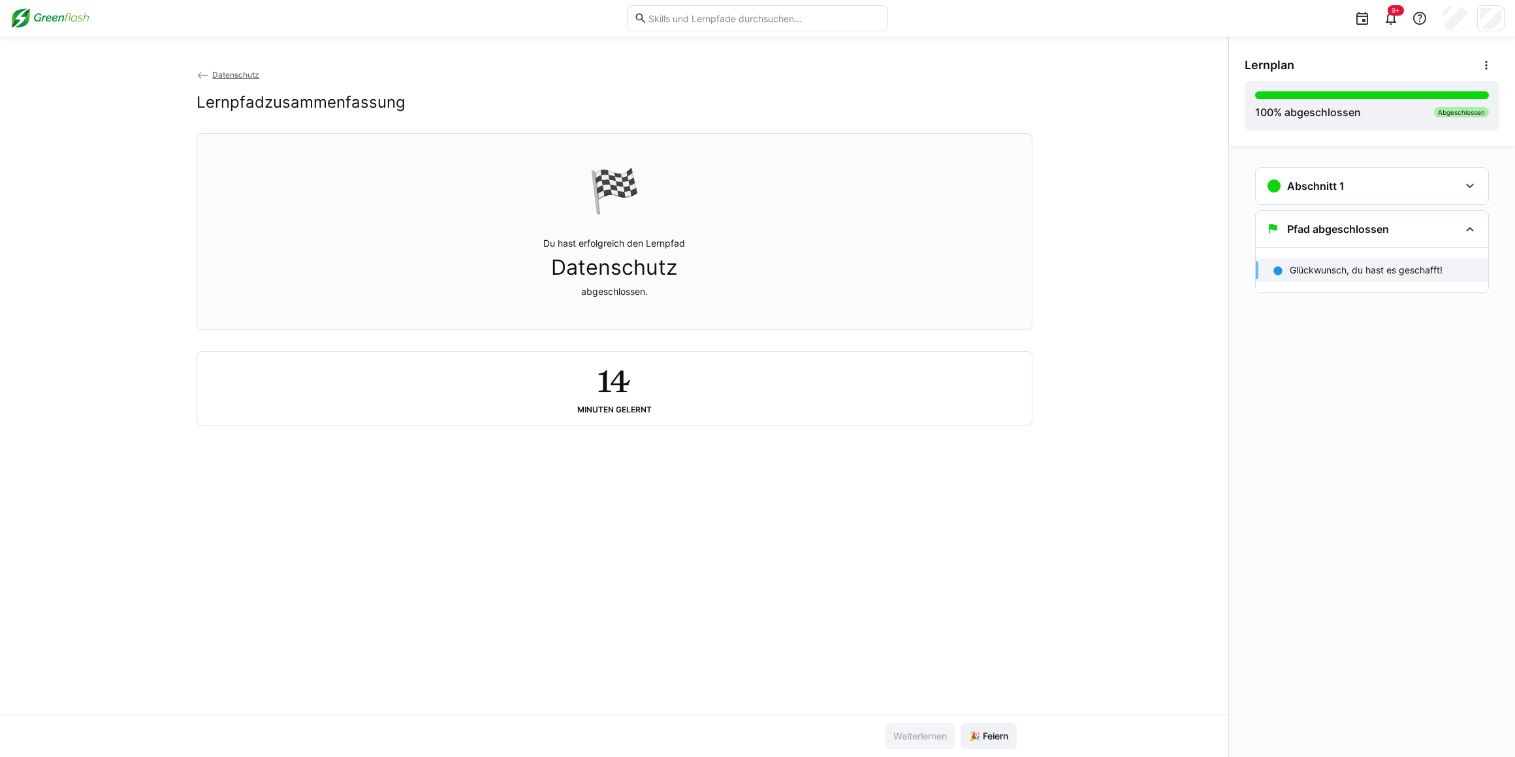
click at [240, 70] on span "Datenschutz" at bounding box center [235, 75] width 47 height 10
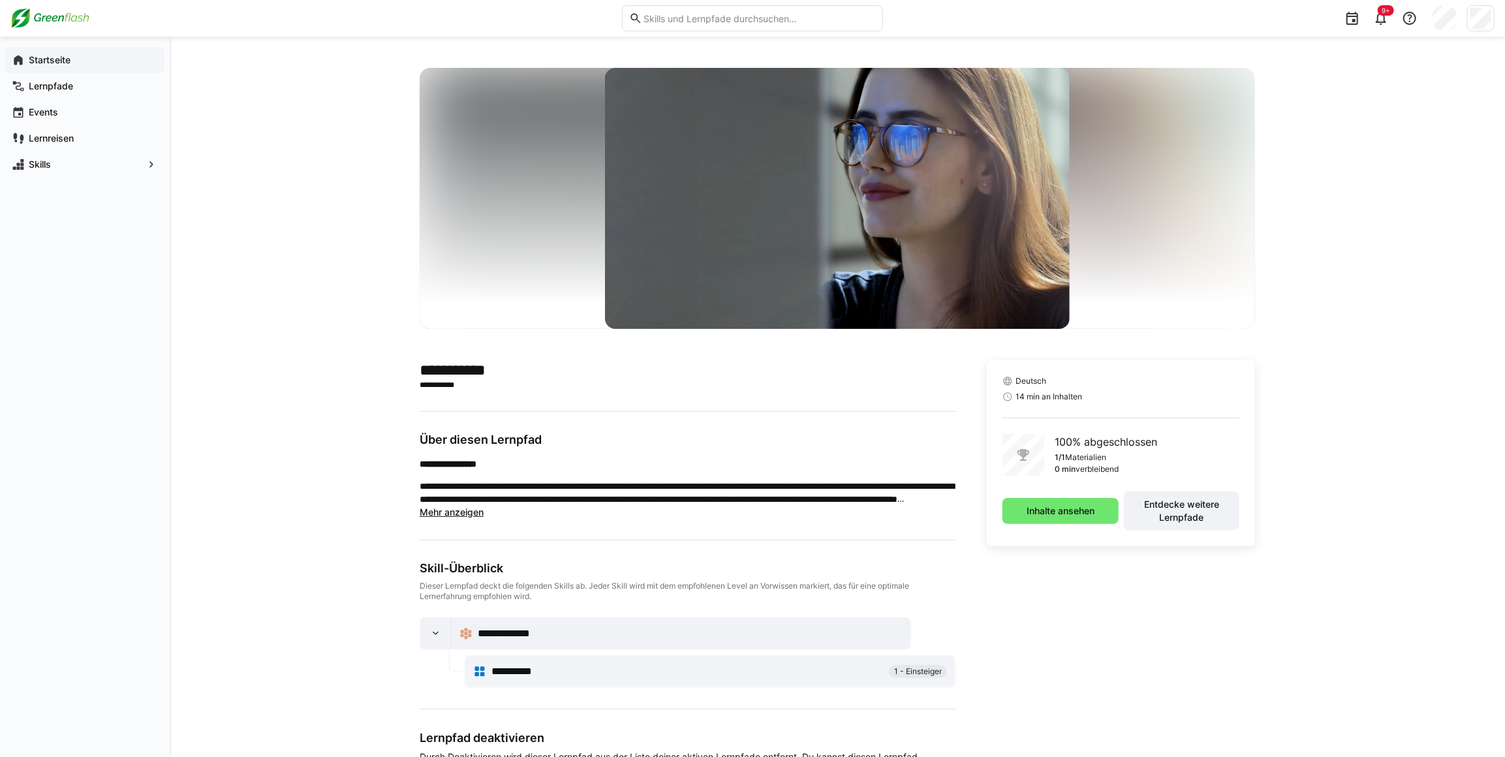
click at [46, 51] on div "Startseite" at bounding box center [84, 60] width 159 height 26
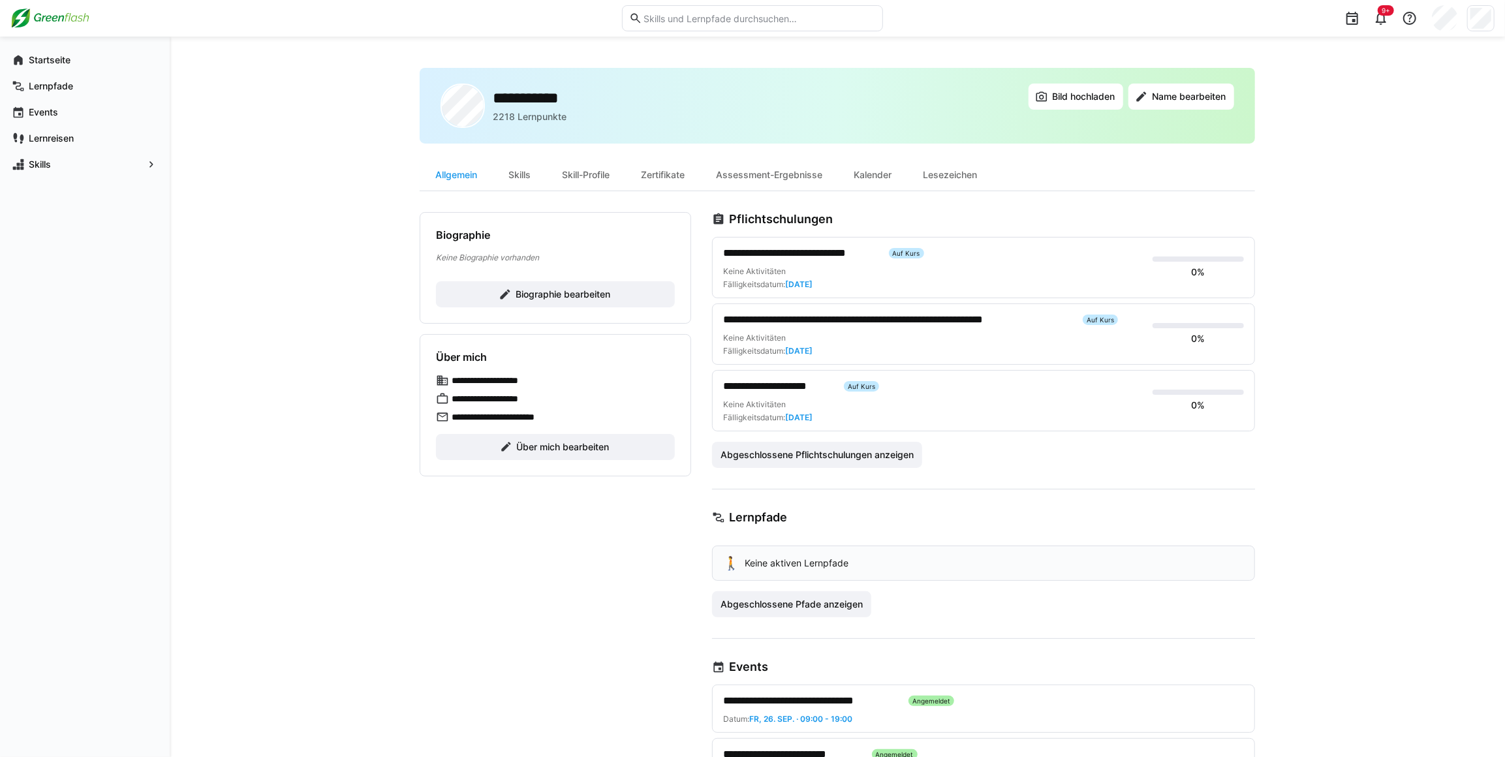
click at [765, 250] on span "**********" at bounding box center [800, 253] width 155 height 16
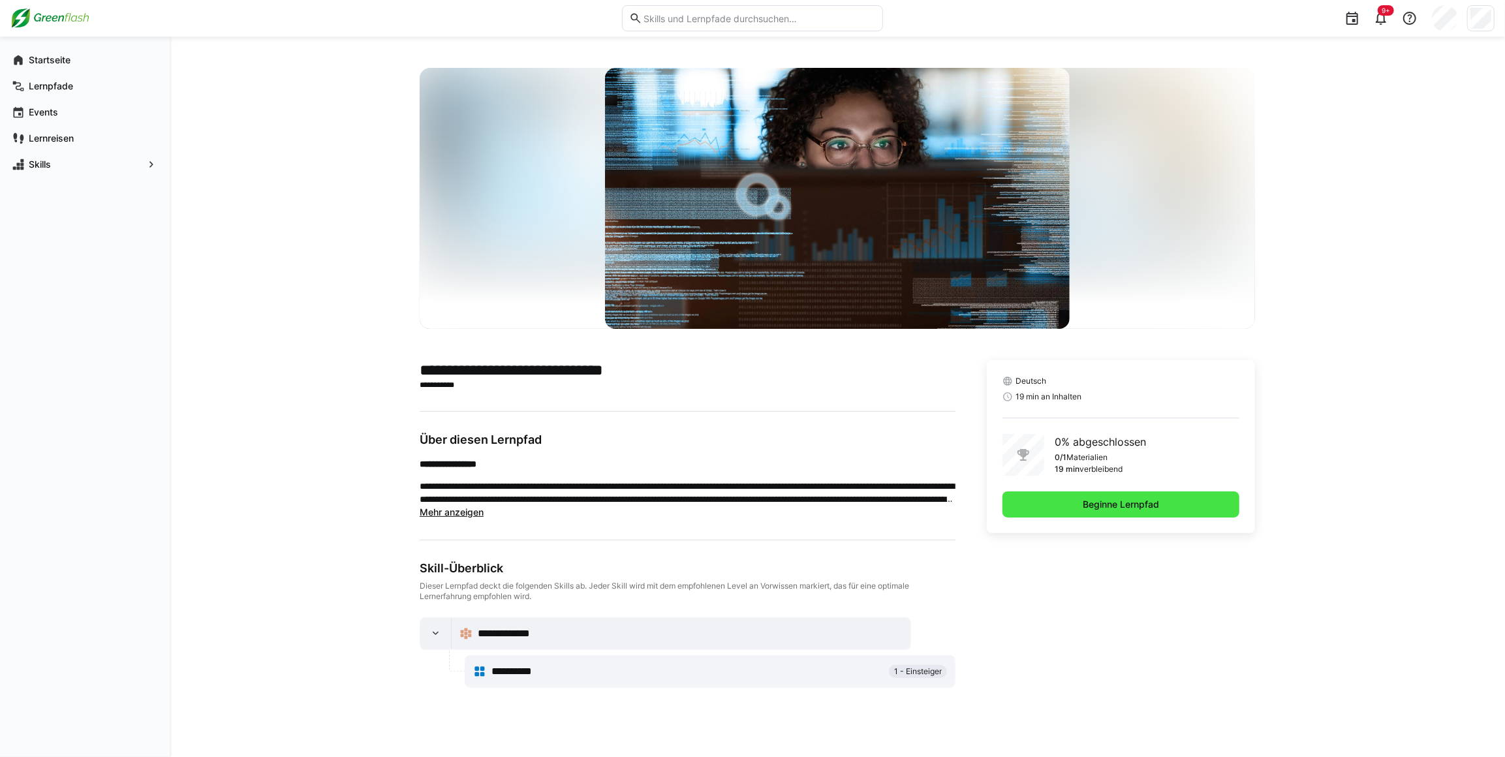
click at [1078, 505] on span "Beginne Lernpfad" at bounding box center [1121, 505] width 237 height 26
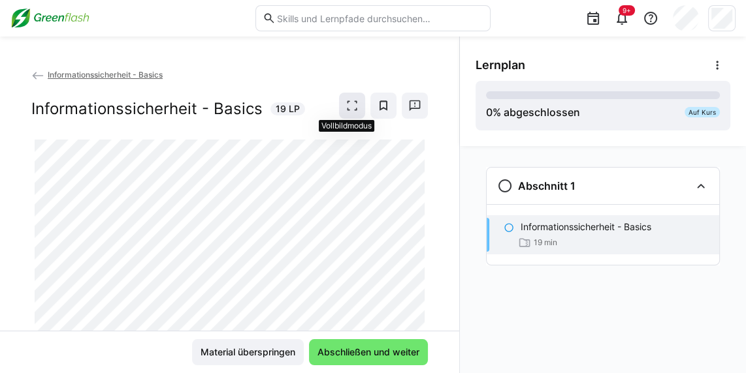
click at [352, 102] on eds-icon at bounding box center [351, 105] width 13 height 13
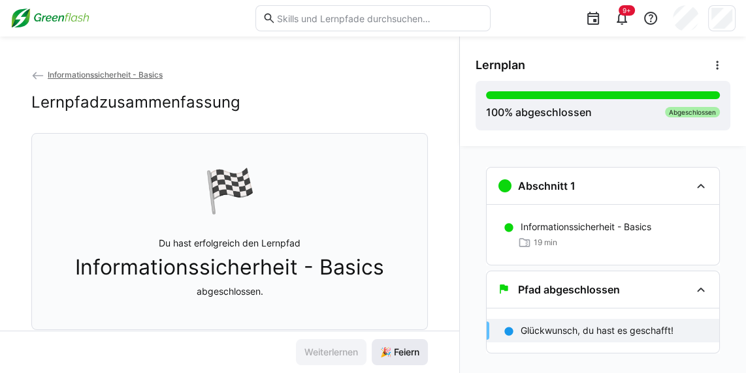
click at [397, 353] on span "🎉 Feiern" at bounding box center [399, 352] width 43 height 13
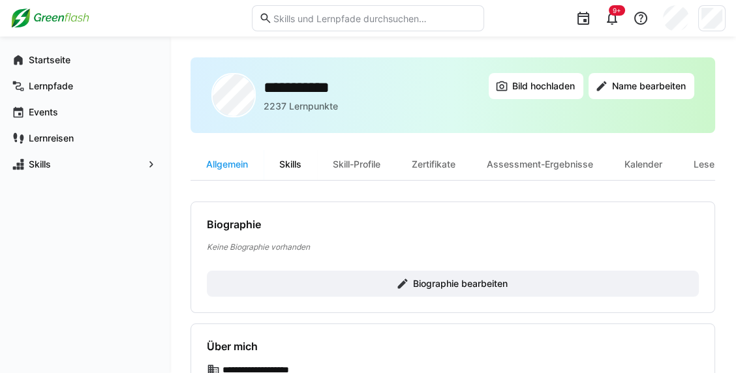
click at [292, 161] on div "Skills" at bounding box center [291, 164] width 54 height 31
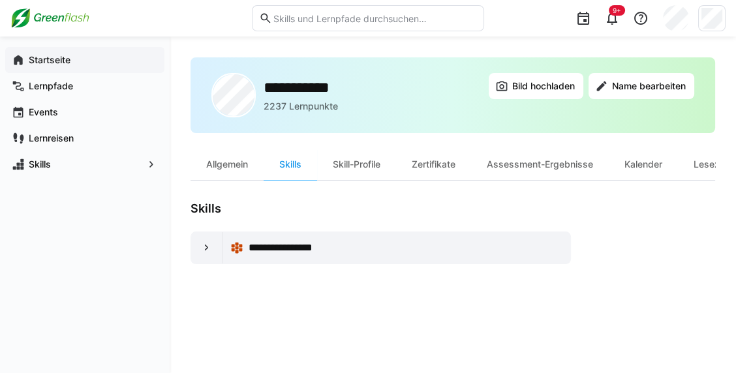
click at [106, 64] on span "Startseite" at bounding box center [92, 60] width 131 height 13
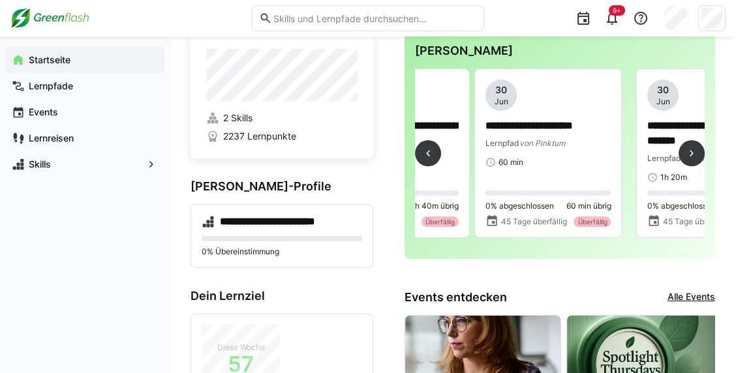
scroll to position [0, 268]
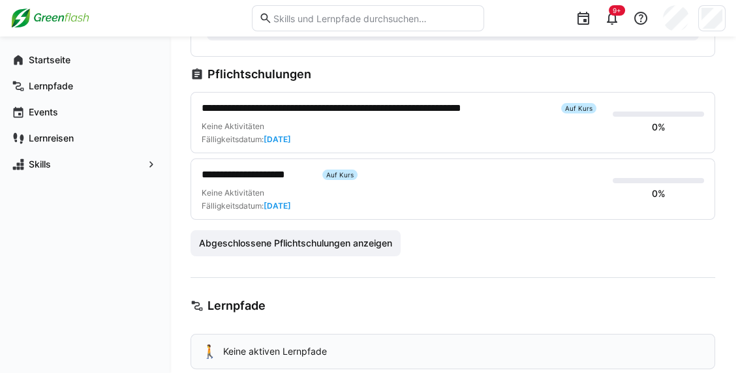
scroll to position [409, 0]
click at [273, 174] on span "**********" at bounding box center [257, 176] width 110 height 16
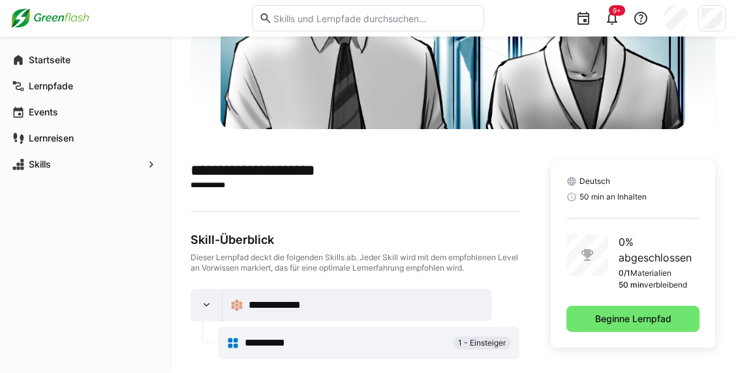
scroll to position [195, 0]
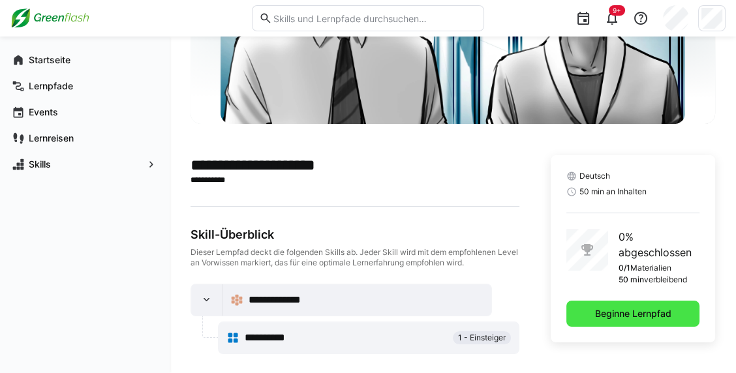
drag, startPoint x: 633, startPoint y: 307, endPoint x: 618, endPoint y: 317, distance: 18.5
click at [618, 317] on span "Beginne Lernpfad" at bounding box center [633, 313] width 80 height 13
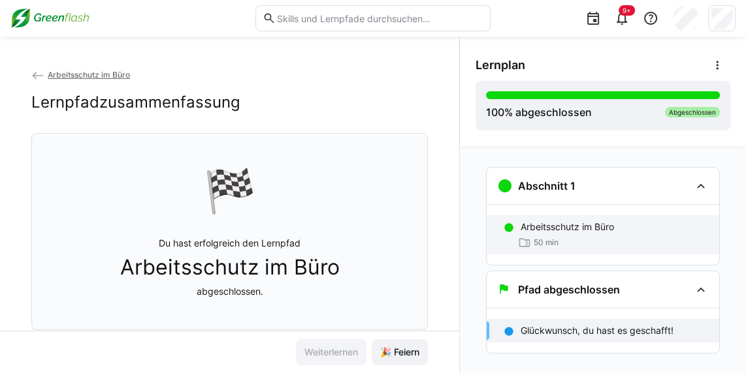
click at [543, 226] on p "Arbeitsschutz im Büro" at bounding box center [566, 227] width 93 height 13
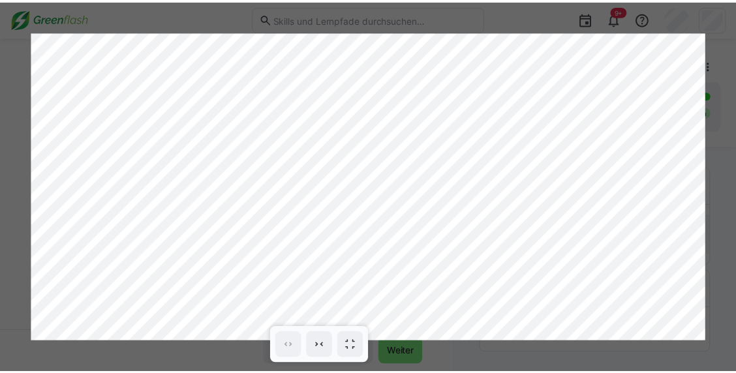
scroll to position [20, 0]
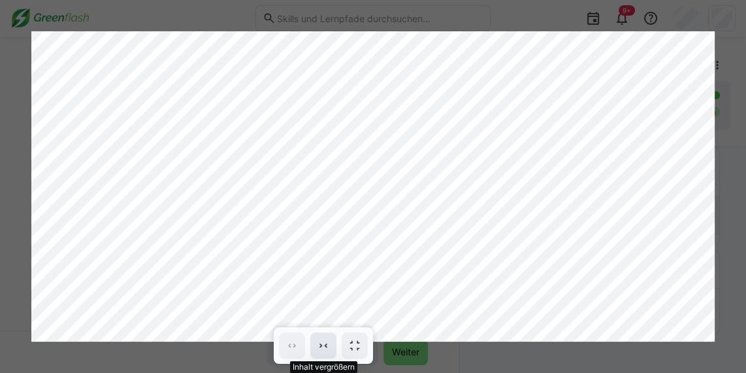
click at [322, 345] on eds-icon at bounding box center [323, 345] width 13 height 13
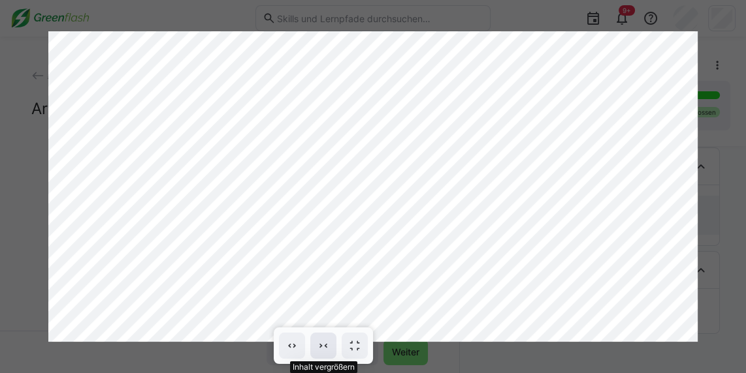
click at [322, 345] on eds-icon at bounding box center [323, 345] width 13 height 13
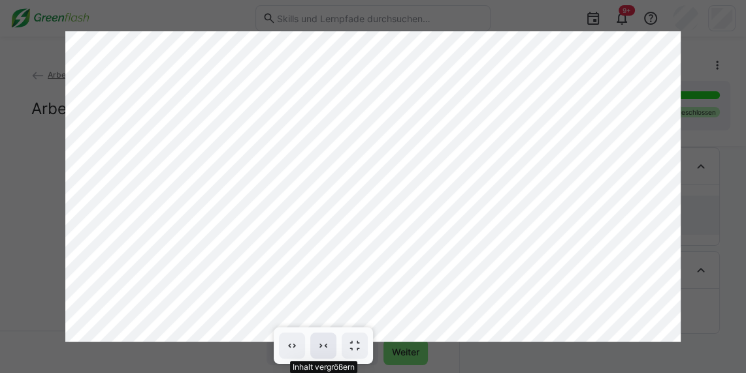
click at [322, 345] on eds-icon at bounding box center [323, 345] width 13 height 13
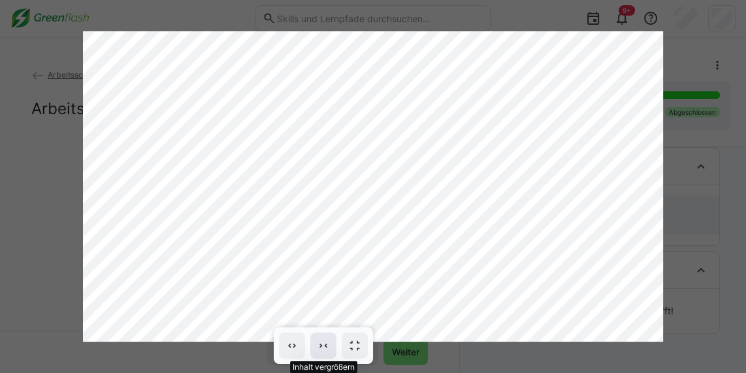
click at [322, 345] on eds-icon at bounding box center [323, 345] width 13 height 13
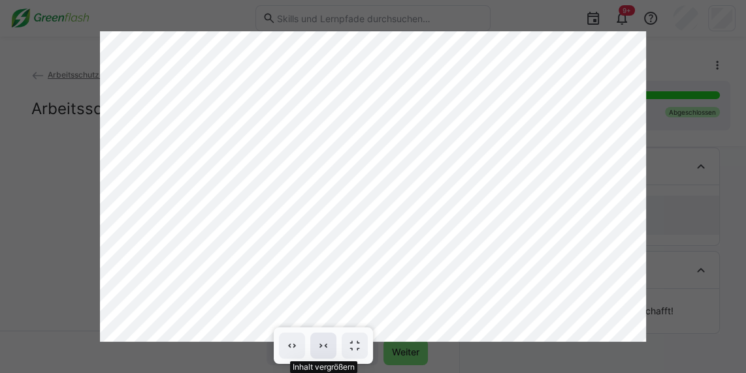
click at [322, 345] on eds-icon at bounding box center [323, 345] width 13 height 13
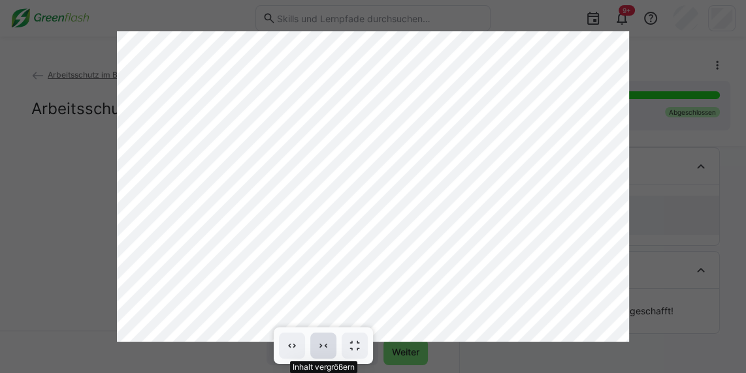
click at [322, 345] on eds-icon at bounding box center [323, 345] width 13 height 13
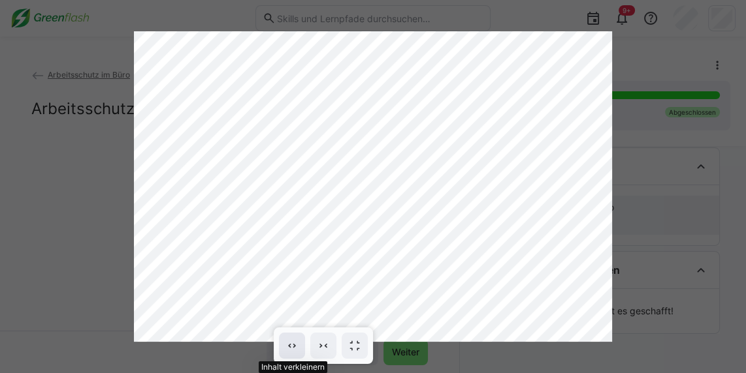
click at [287, 345] on eds-icon at bounding box center [291, 345] width 13 height 13
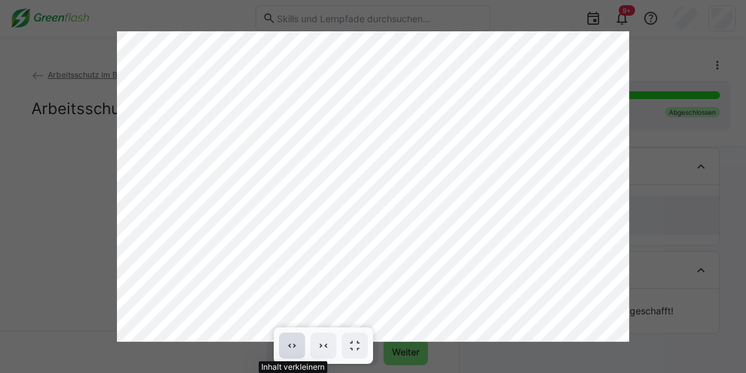
click at [287, 345] on eds-icon at bounding box center [291, 345] width 13 height 13
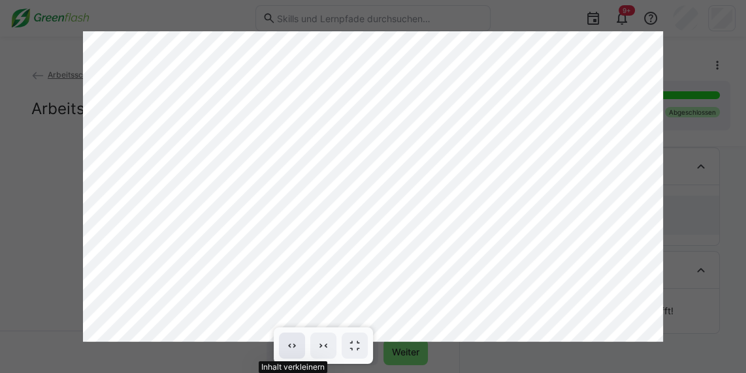
click at [287, 345] on eds-icon at bounding box center [291, 345] width 13 height 13
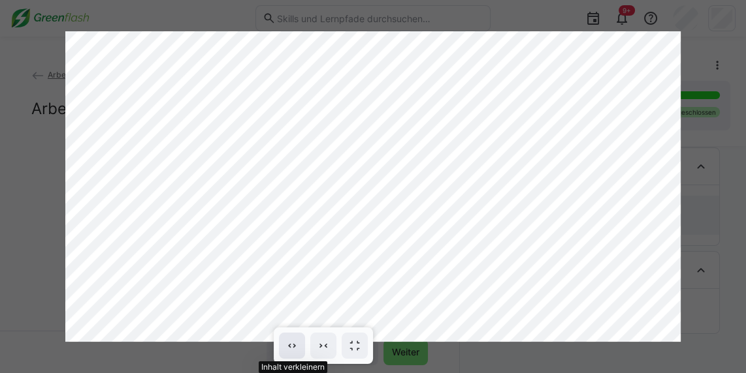
click at [287, 345] on eds-icon at bounding box center [291, 345] width 13 height 13
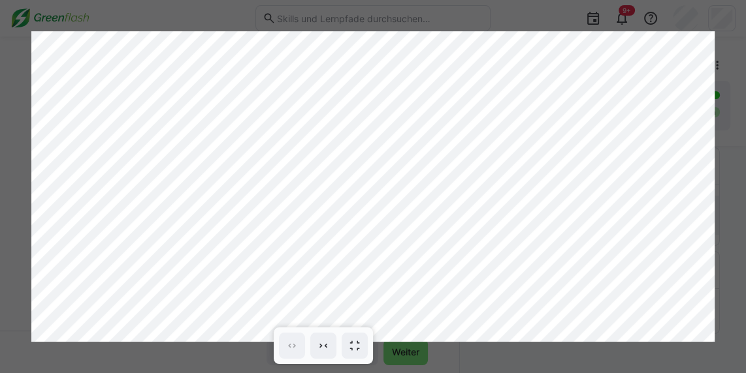
click at [425, 10] on div at bounding box center [373, 186] width 746 height 373
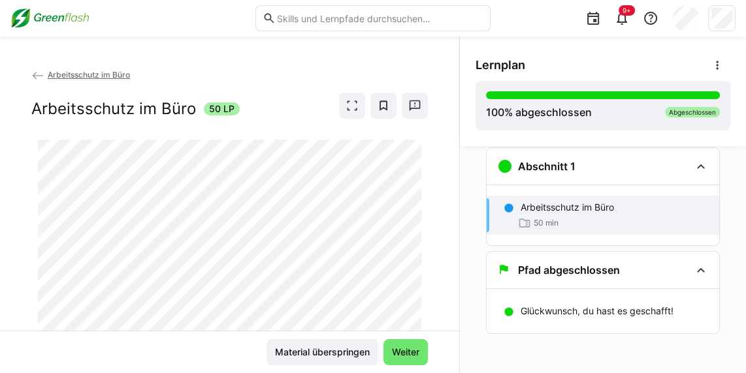
click at [113, 69] on app-back-navigation "Arbeitsschutz im Büro" at bounding box center [229, 75] width 396 height 14
click at [108, 78] on span "Arbeitsschutz im Büro" at bounding box center [89, 75] width 82 height 10
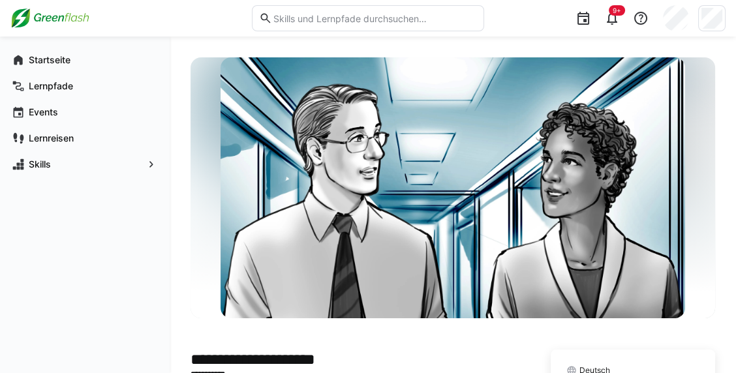
click at [724, 17] on div at bounding box center [712, 18] width 27 height 26
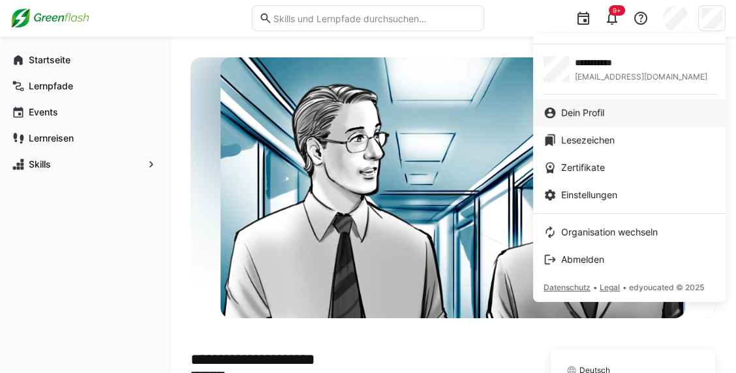
click at [602, 116] on span "Dein Profil" at bounding box center [582, 112] width 43 height 13
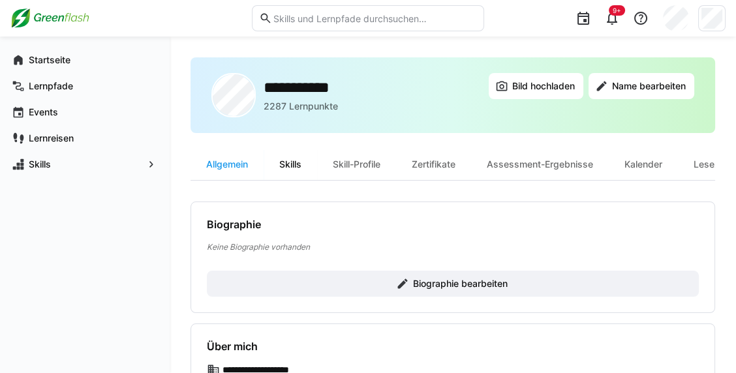
click at [291, 171] on div "Skills" at bounding box center [291, 164] width 54 height 31
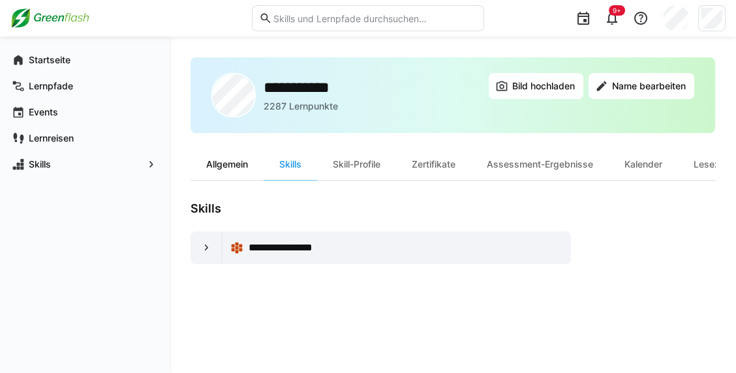
click at [253, 173] on div "Allgemein" at bounding box center [227, 164] width 73 height 31
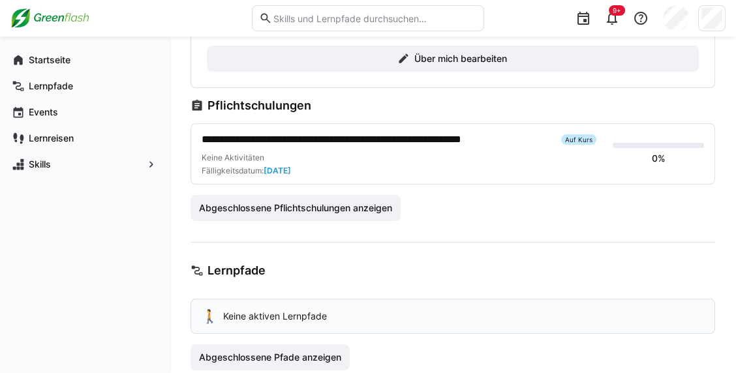
scroll to position [350, 0]
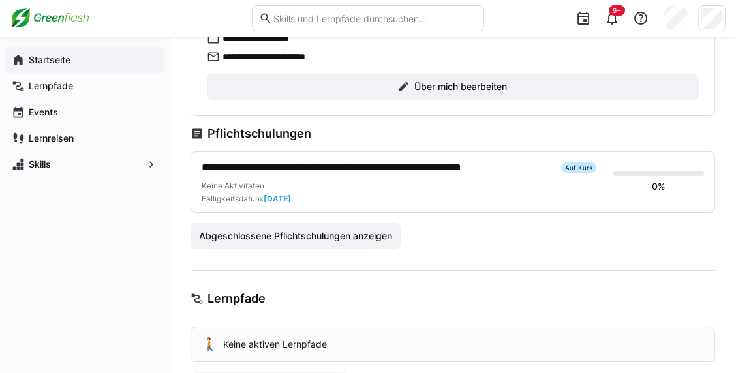
click at [78, 61] on span "Startseite" at bounding box center [92, 60] width 131 height 13
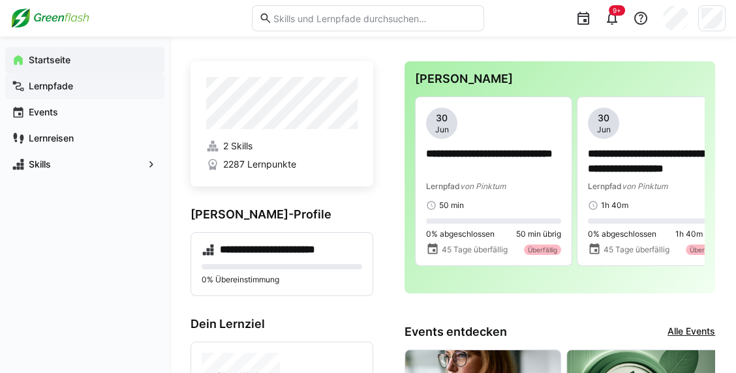
click at [0, 0] on app-navigation-label "Lernpfade" at bounding box center [0, 0] width 0 height 0
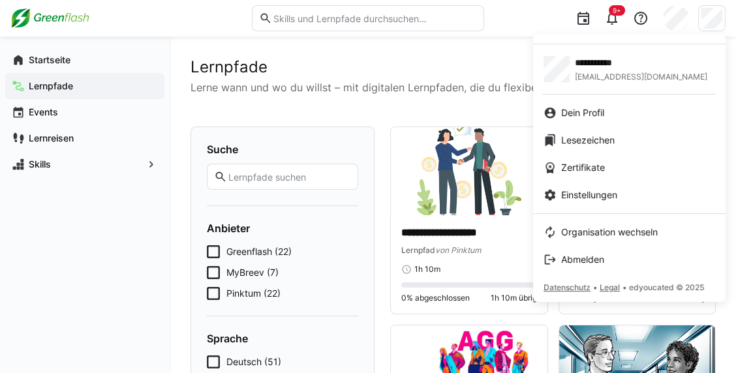
click at [630, 47] on app-user-menu-content "**********" at bounding box center [629, 168] width 193 height 268
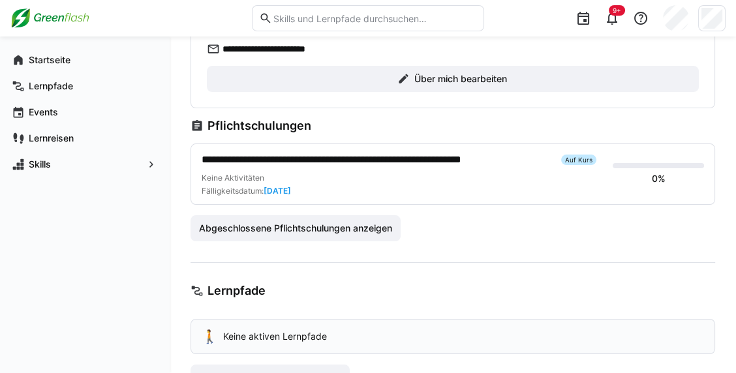
scroll to position [357, 0]
click at [349, 158] on span "**********" at bounding box center [376, 161] width 349 height 16
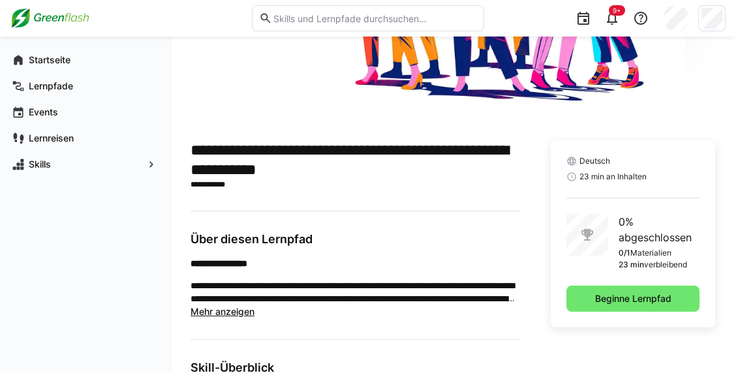
scroll to position [215, 0]
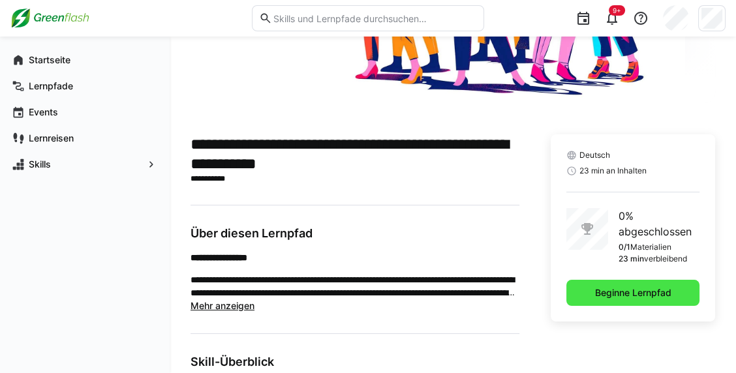
click at [586, 301] on span "Beginne Lernpfad" at bounding box center [633, 293] width 133 height 26
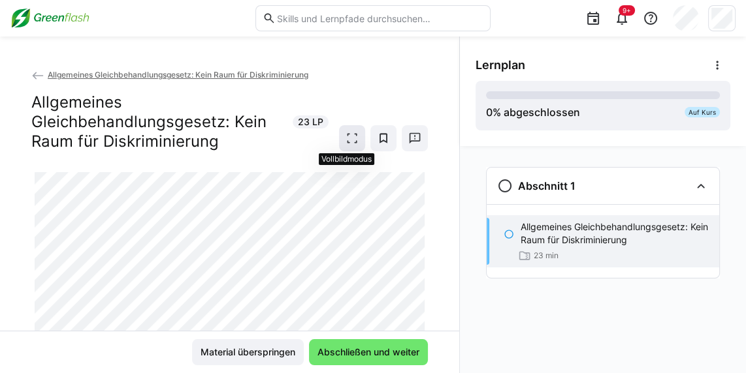
click at [341, 130] on span at bounding box center [352, 138] width 26 height 26
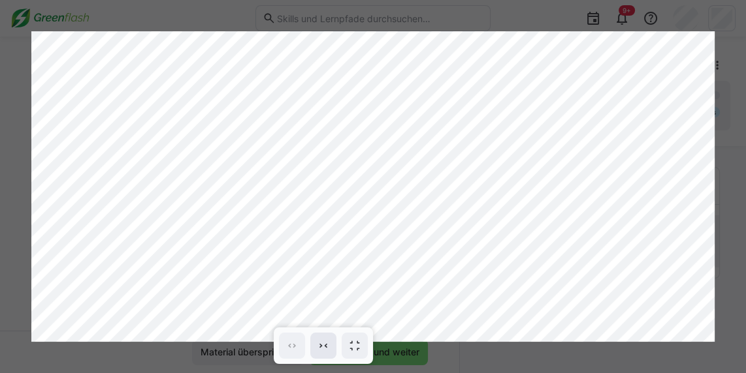
click at [335, 350] on span at bounding box center [323, 346] width 26 height 26
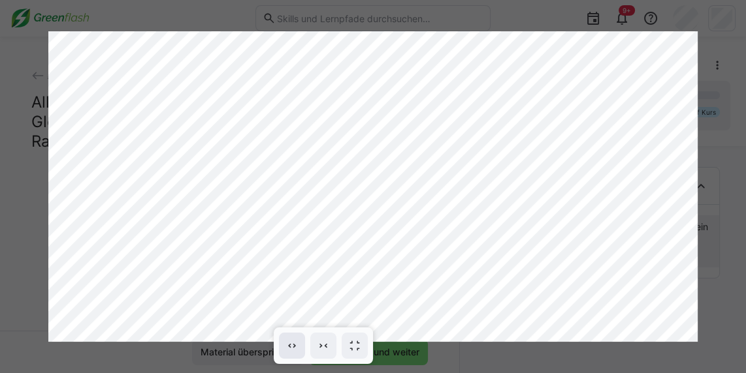
click at [305, 351] on span at bounding box center [292, 346] width 26 height 26
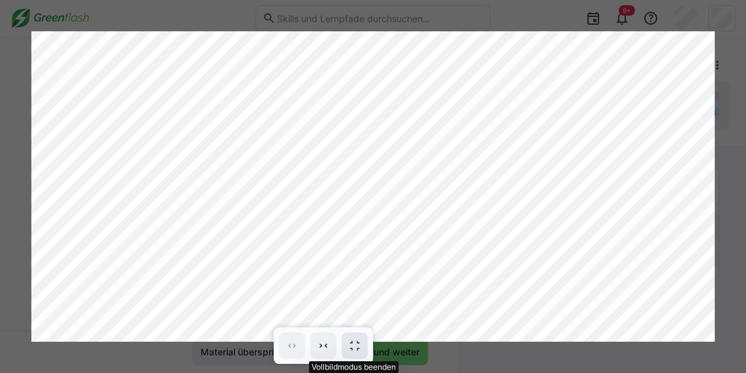
click at [353, 354] on span at bounding box center [354, 346] width 26 height 26
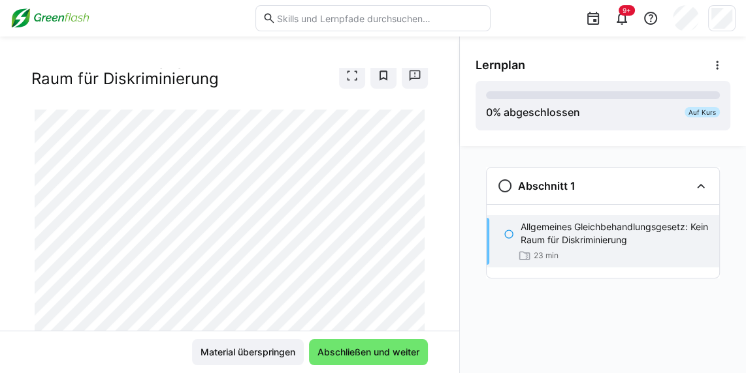
scroll to position [105, 0]
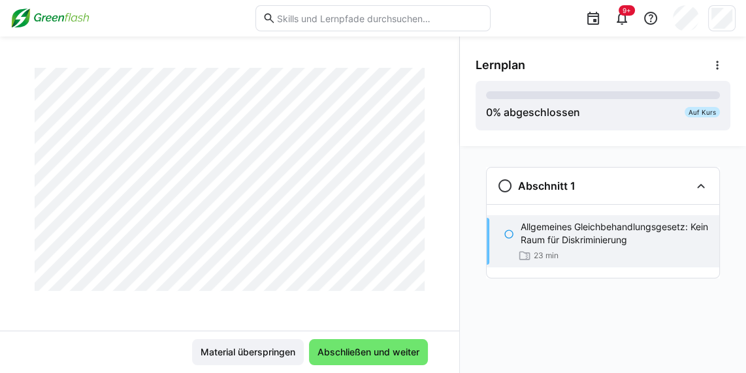
click at [417, 285] on div at bounding box center [427, 274] width 31 height 27
click at [365, 356] on span "Abschließen und weiter" at bounding box center [368, 352] width 106 height 13
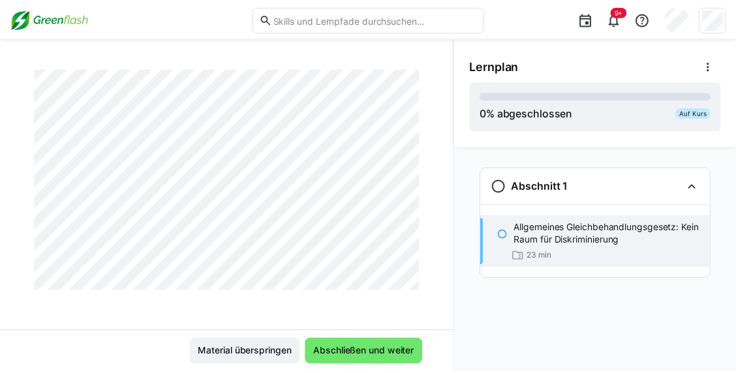
scroll to position [0, 0]
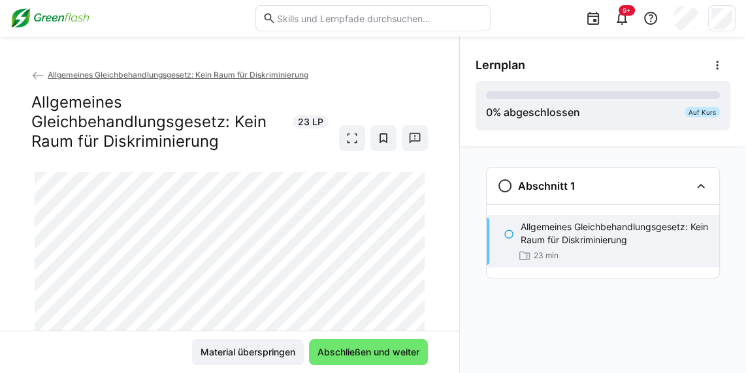
click at [38, 75] on eds-icon at bounding box center [37, 75] width 13 height 13
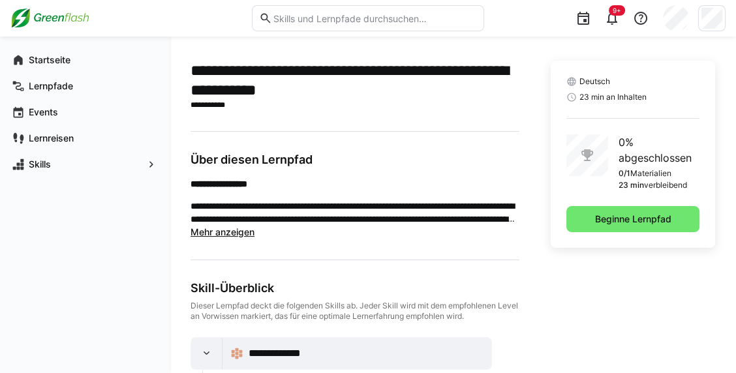
scroll to position [343, 0]
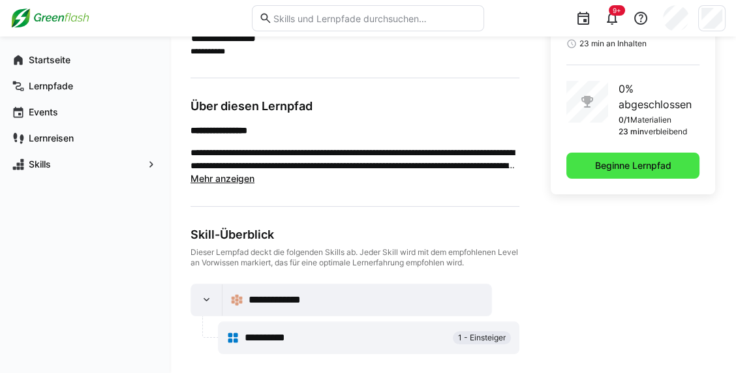
click at [599, 167] on span "Beginne Lernpfad" at bounding box center [633, 165] width 80 height 13
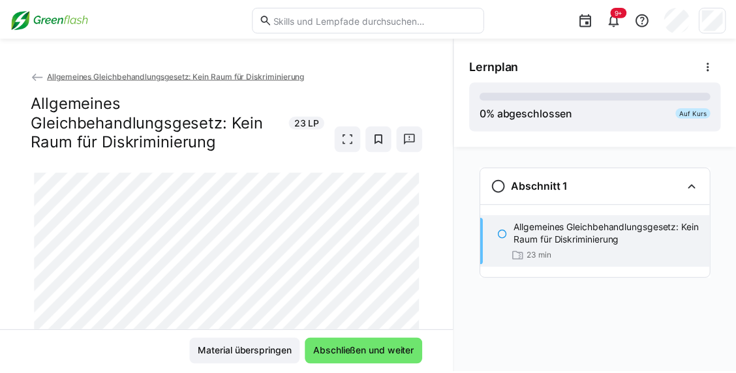
scroll to position [105, 0]
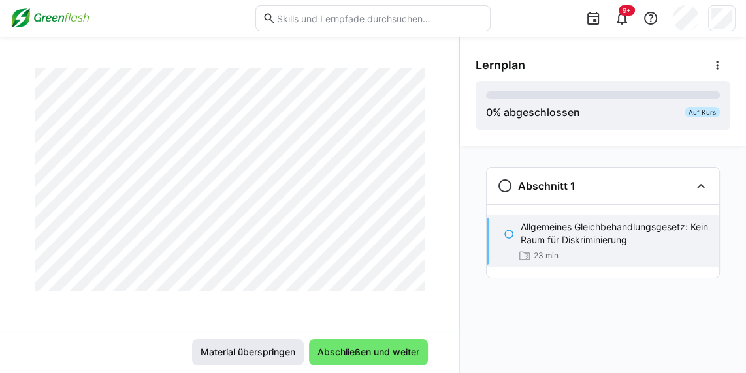
click at [266, 358] on span "Material überspringen" at bounding box center [247, 352] width 99 height 13
click at [524, 234] on p "Allgemeines Gleichbehandlungsgesetz: Kein Raum für Diskriminierung" at bounding box center [614, 234] width 188 height 26
click at [503, 235] on eds-icon at bounding box center [508, 234] width 10 height 10
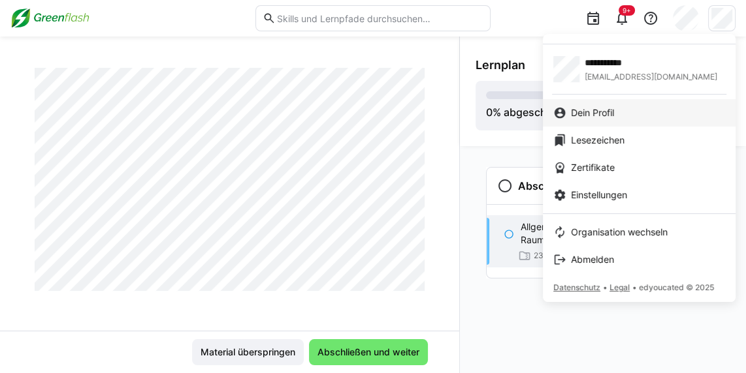
click at [608, 111] on span "Dein Profil" at bounding box center [592, 112] width 43 height 13
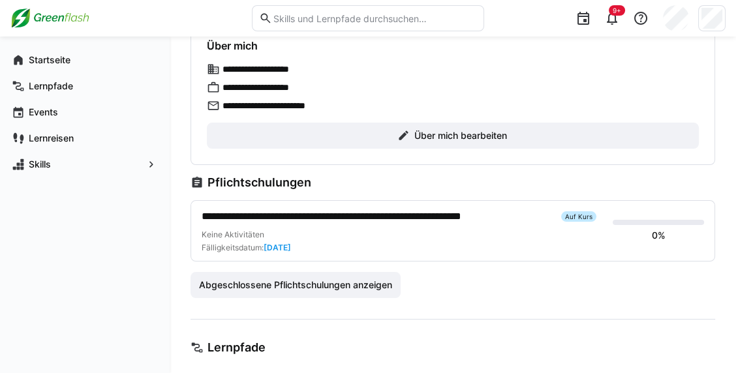
scroll to position [302, 0]
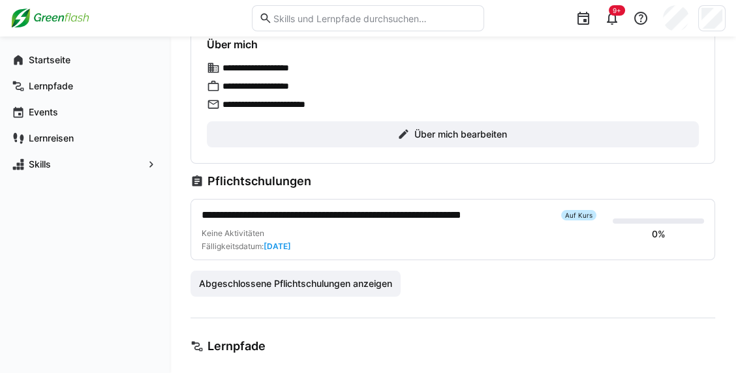
click at [418, 212] on span "**********" at bounding box center [376, 216] width 349 height 16
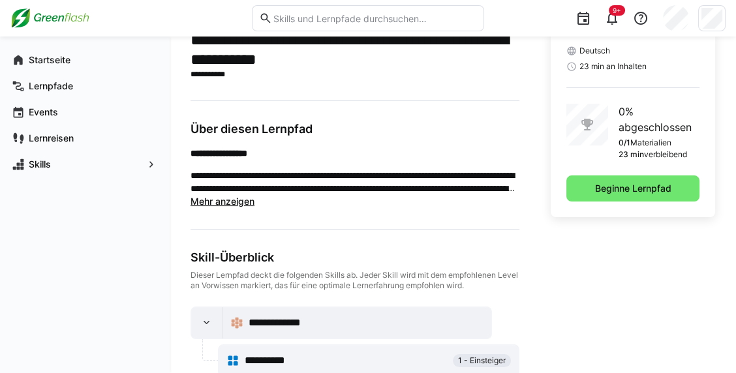
scroll to position [343, 0]
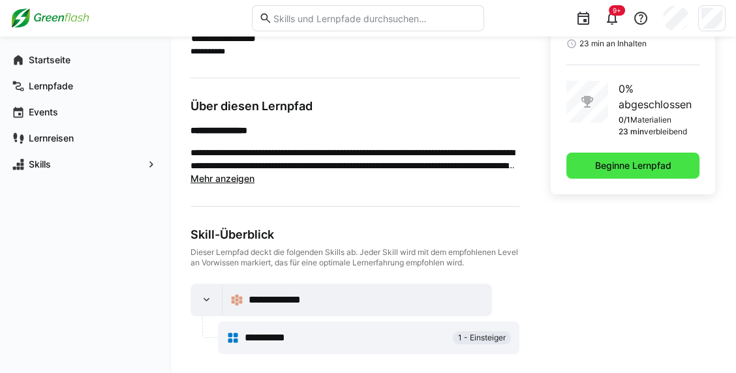
click at [587, 160] on span "Beginne Lernpfad" at bounding box center [633, 166] width 133 height 26
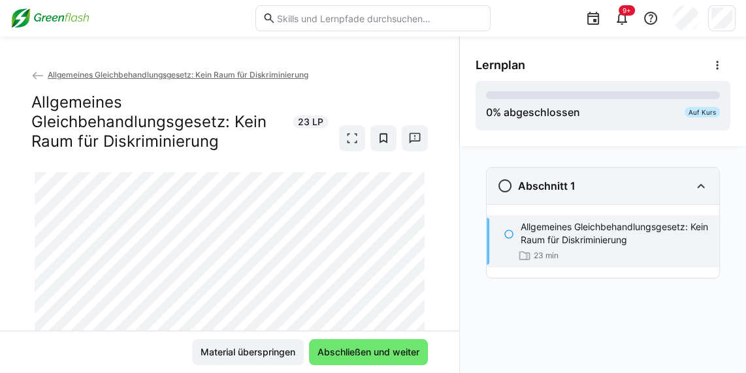
scroll to position [105, 0]
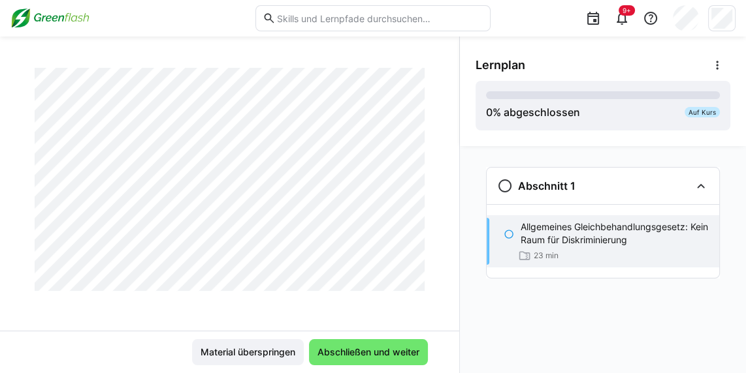
click at [415, 279] on div at bounding box center [427, 274] width 31 height 27
